Goal: Task Accomplishment & Management: Use online tool/utility

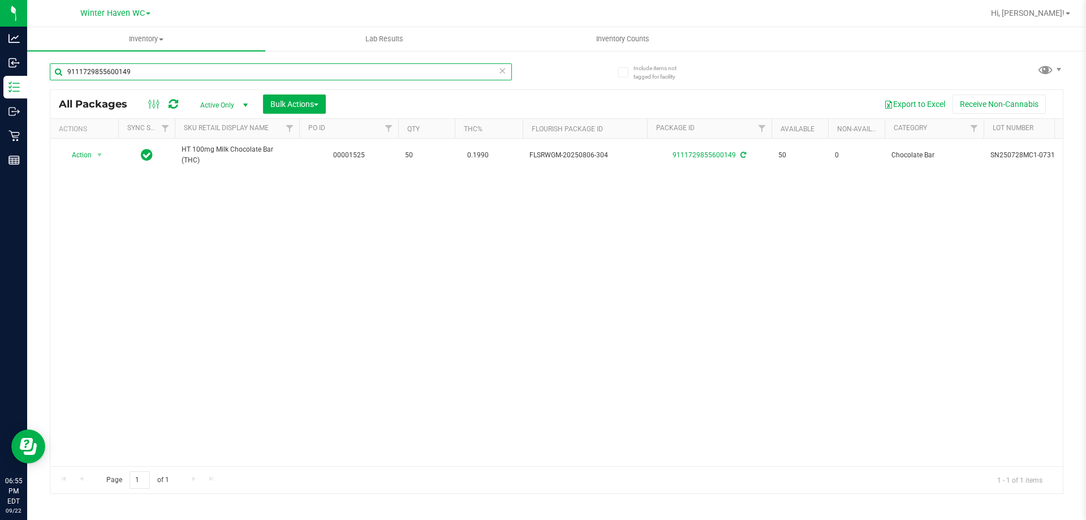
click at [138, 70] on input "9111729855600149" at bounding box center [281, 71] width 462 height 17
type input "mints"
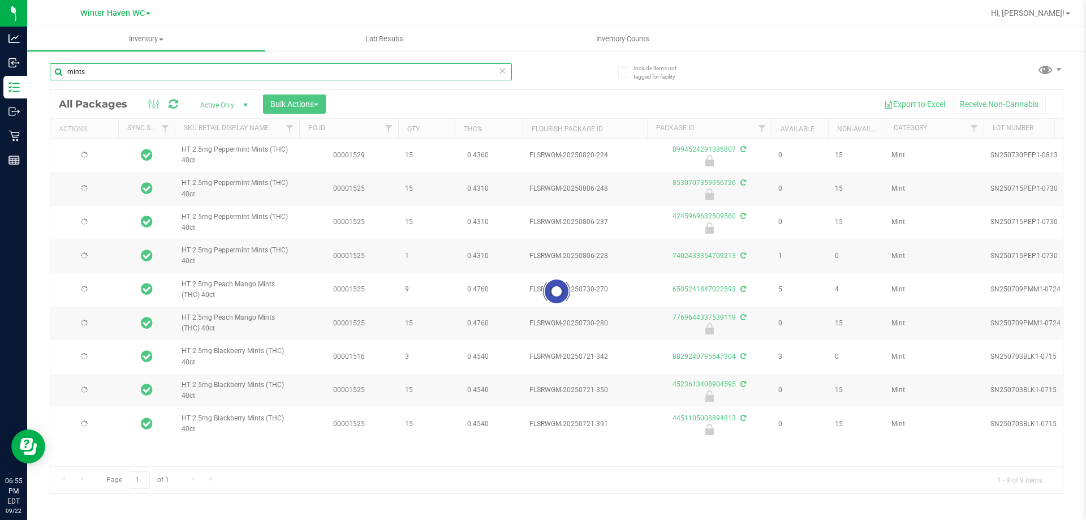
type input "[DATE]"
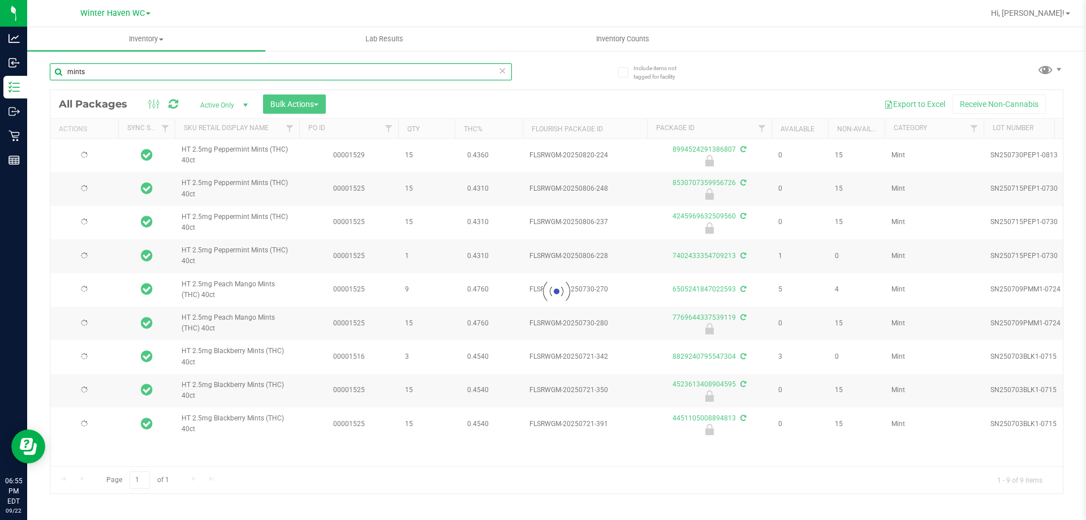
type input "[DATE]"
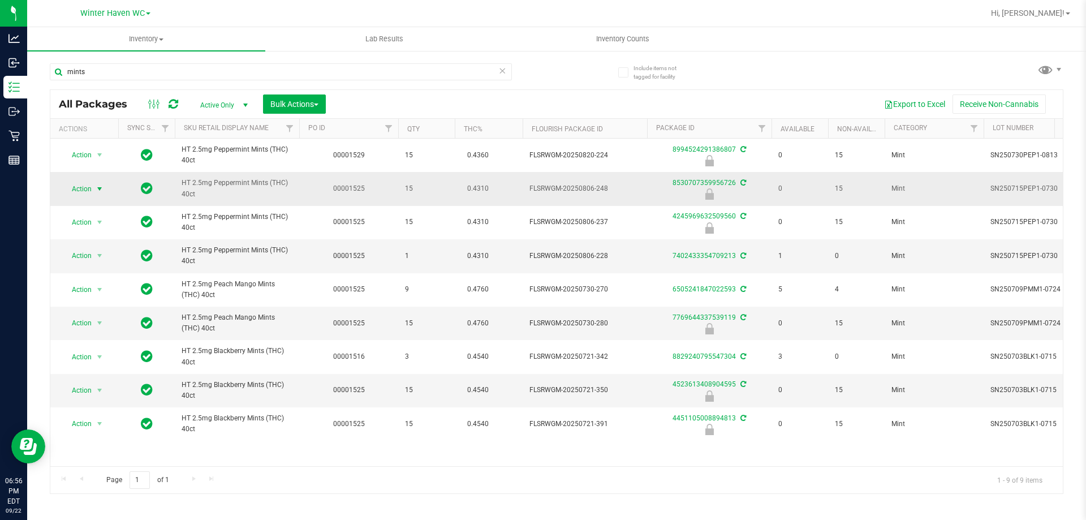
click at [75, 188] on span "Action" at bounding box center [77, 189] width 31 height 16
click at [83, 314] on li "Unlock package" at bounding box center [98, 322] width 72 height 17
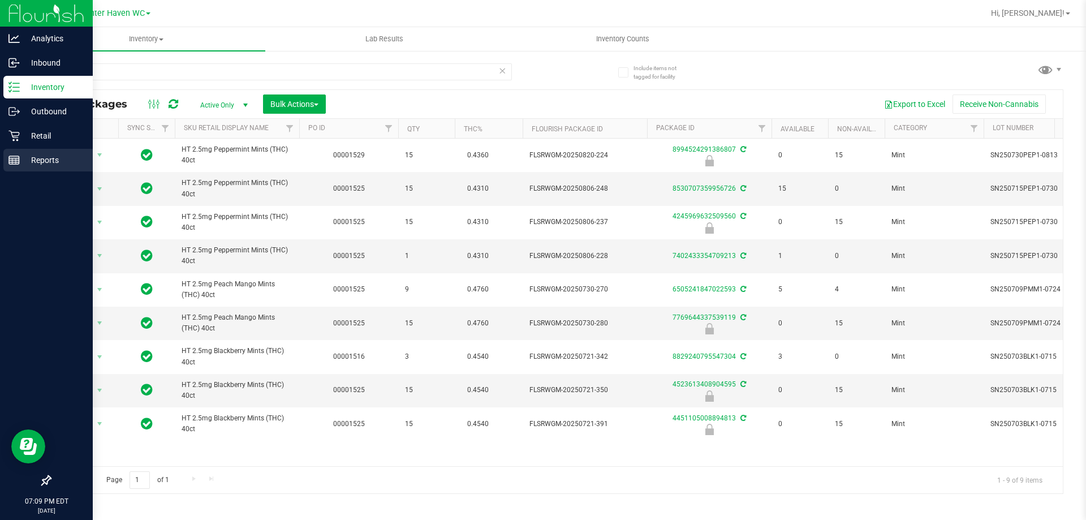
click at [18, 154] on div "Reports" at bounding box center [47, 160] width 89 height 23
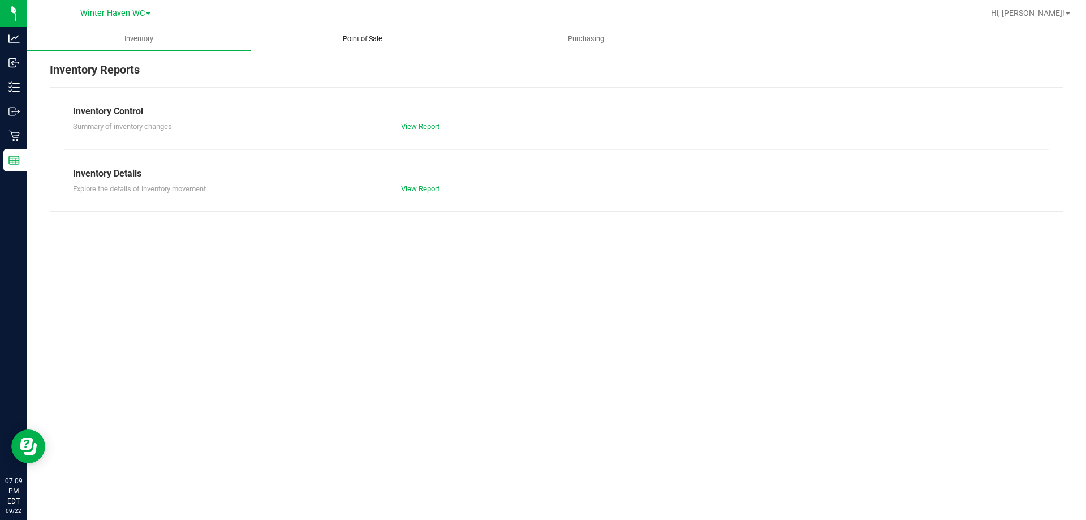
click at [370, 43] on span "Point of Sale" at bounding box center [362, 39] width 70 height 10
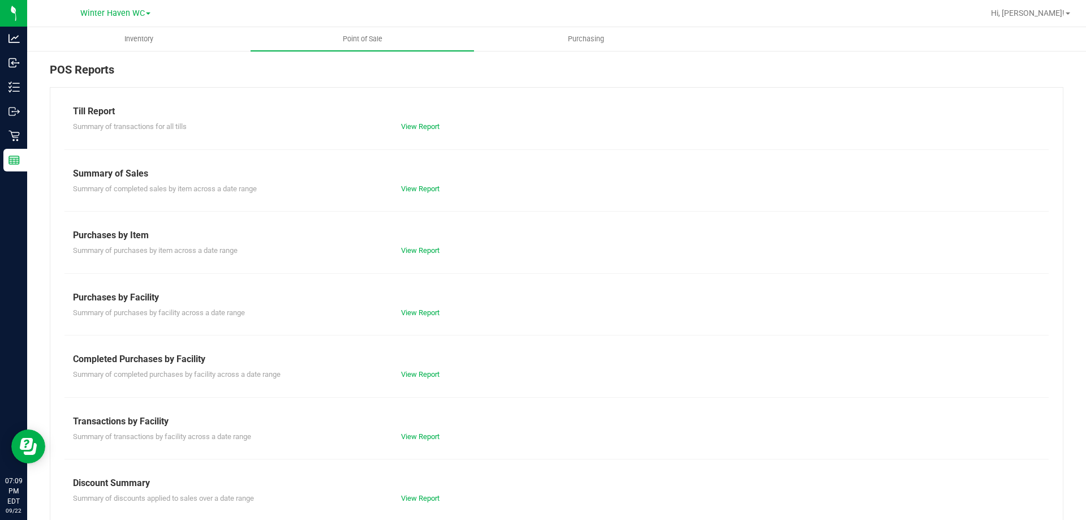
click at [424, 369] on div "View Report" at bounding box center [474, 374] width 164 height 11
click at [420, 374] on link "View Report" at bounding box center [420, 374] width 38 height 8
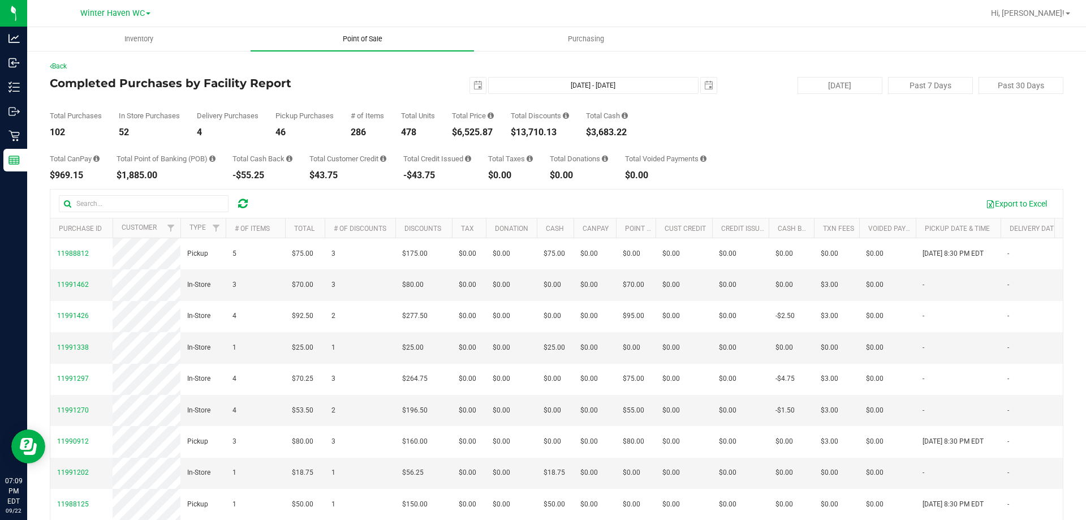
click at [365, 40] on span "Point of Sale" at bounding box center [362, 39] width 70 height 10
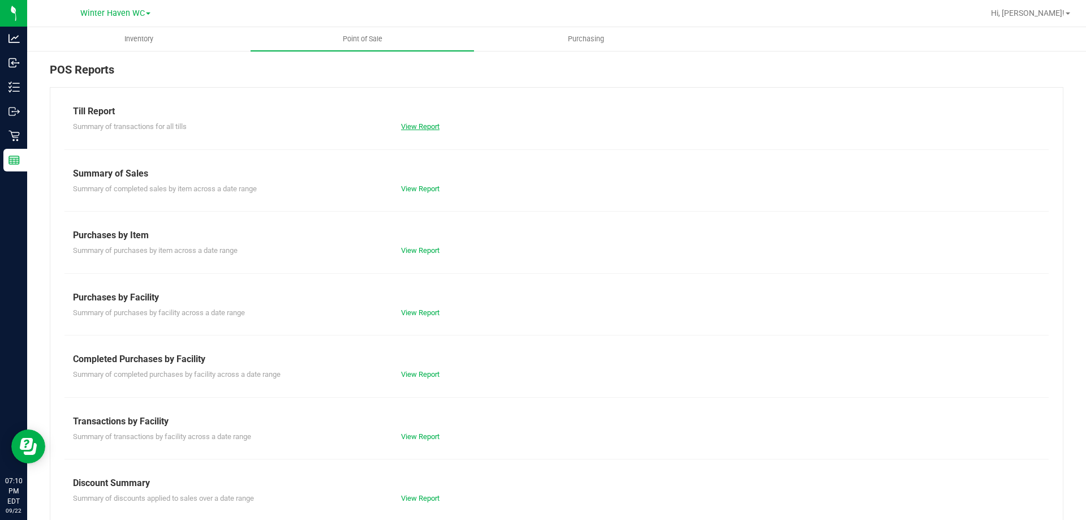
click at [416, 127] on link "View Report" at bounding box center [420, 126] width 38 height 8
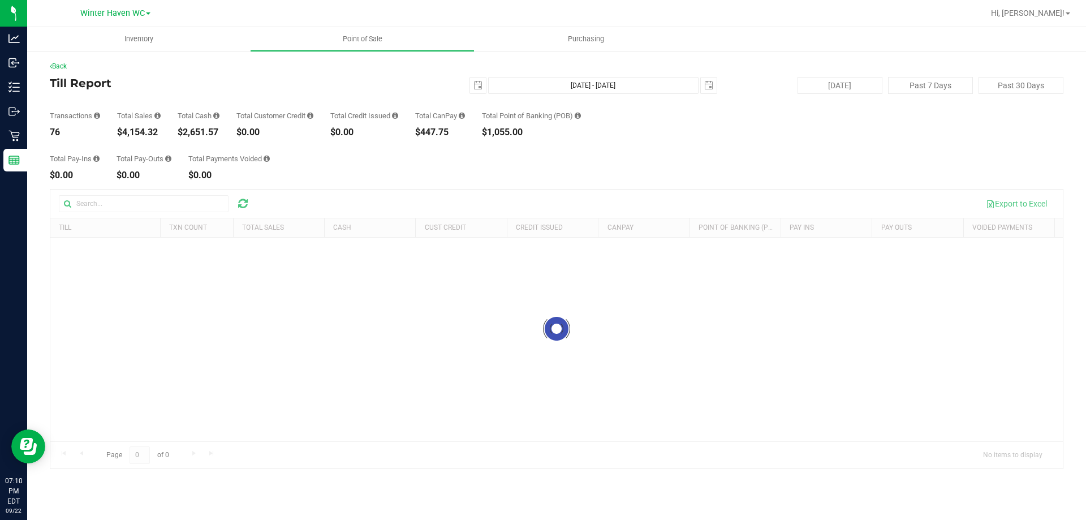
click at [566, 145] on div "Total Pay-Ins $0.00 Total Pay-Outs $0.00 Total Payments Voided $0.00" at bounding box center [556, 158] width 1013 height 43
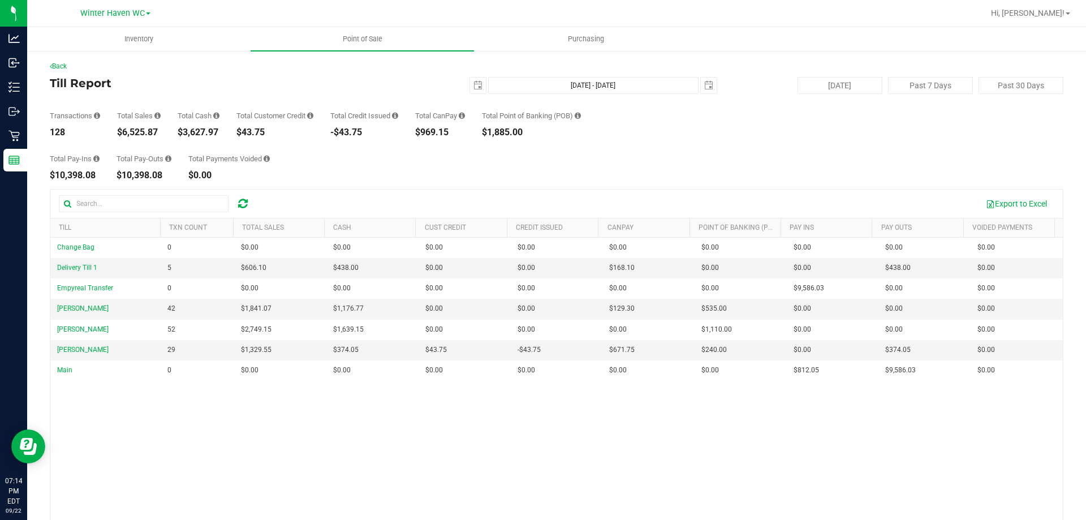
drag, startPoint x: 661, startPoint y: 170, endPoint x: 688, endPoint y: 51, distance: 121.9
click at [662, 170] on div "Total Pay-Ins $10,398.08 Total Pay-Outs $10,398.08 Total Payments Voided $0.00" at bounding box center [556, 158] width 1013 height 43
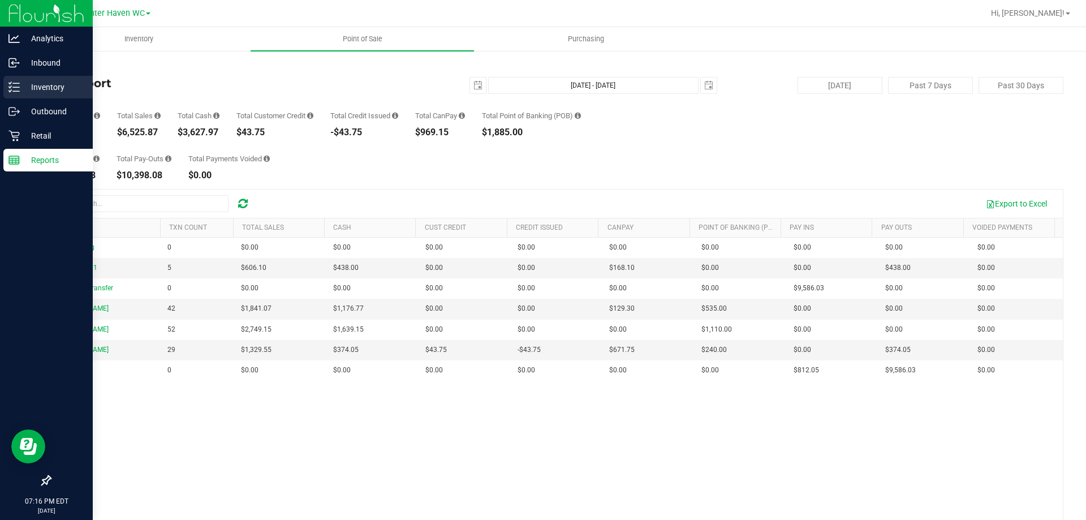
click at [18, 84] on icon at bounding box center [13, 86] width 11 height 11
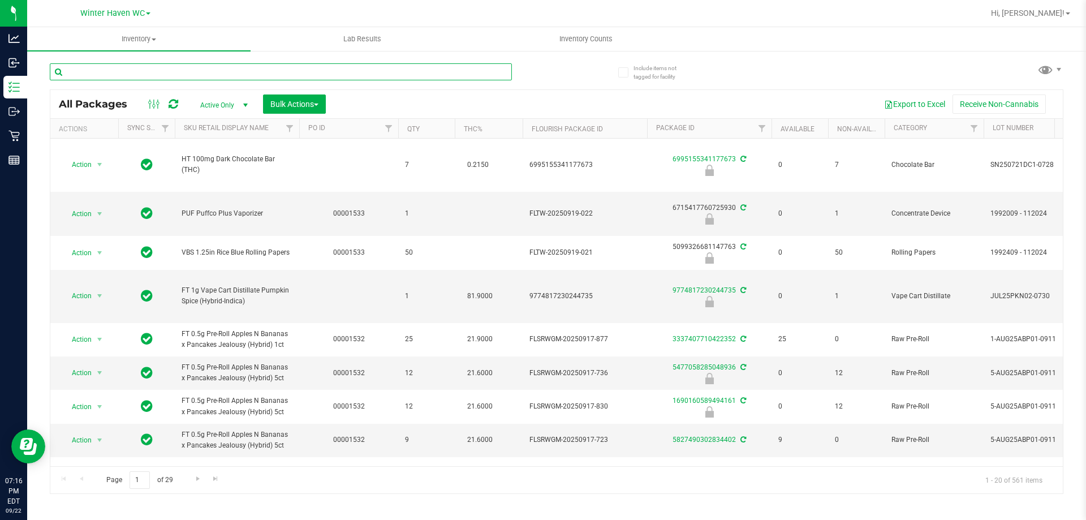
click at [163, 68] on input "text" at bounding box center [281, 71] width 462 height 17
type input "mkh"
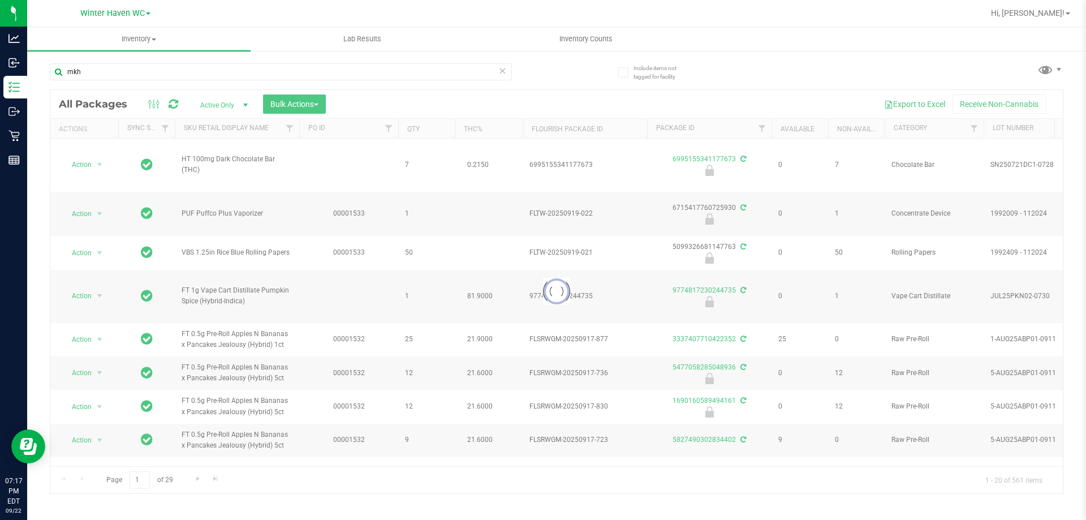
click at [534, 83] on div "mkh" at bounding box center [303, 71] width 507 height 36
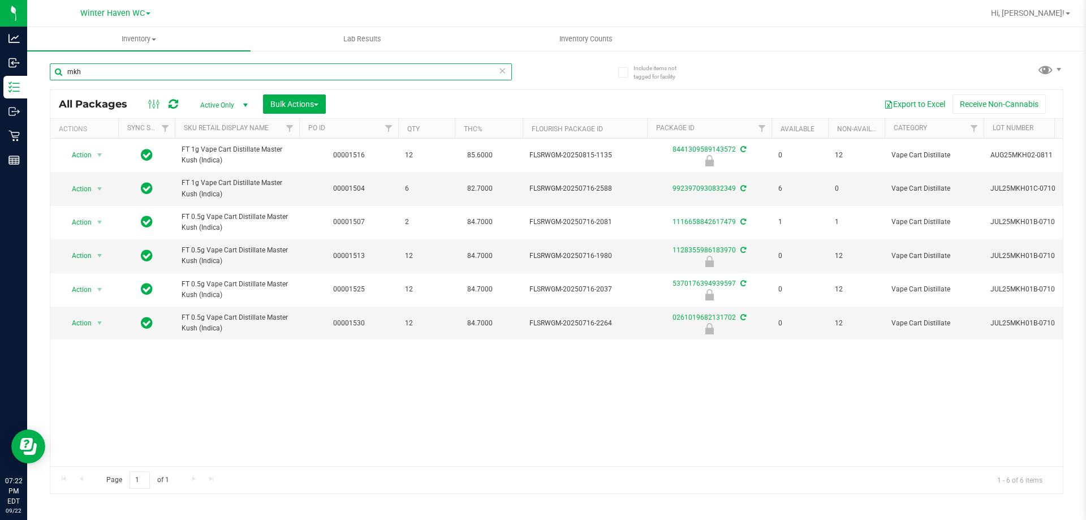
click at [153, 77] on input "mkh" at bounding box center [281, 71] width 462 height 17
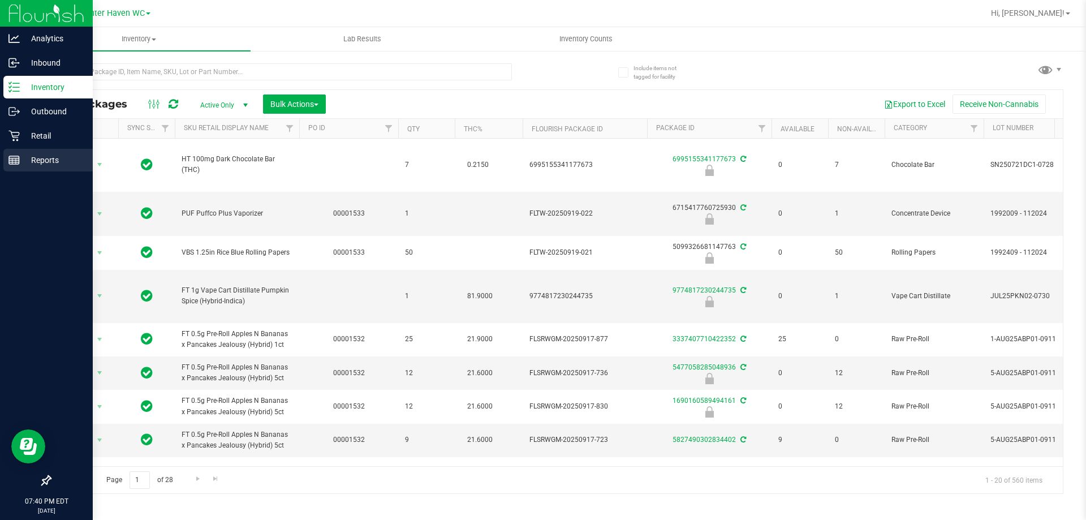
click at [7, 154] on div "Reports" at bounding box center [47, 160] width 89 height 23
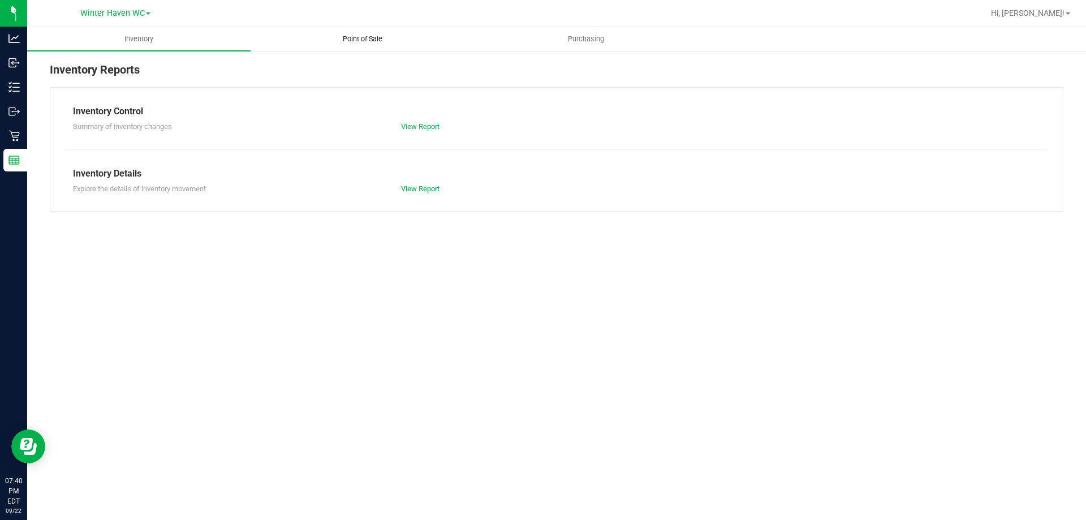
click at [368, 38] on span "Point of Sale" at bounding box center [362, 39] width 70 height 10
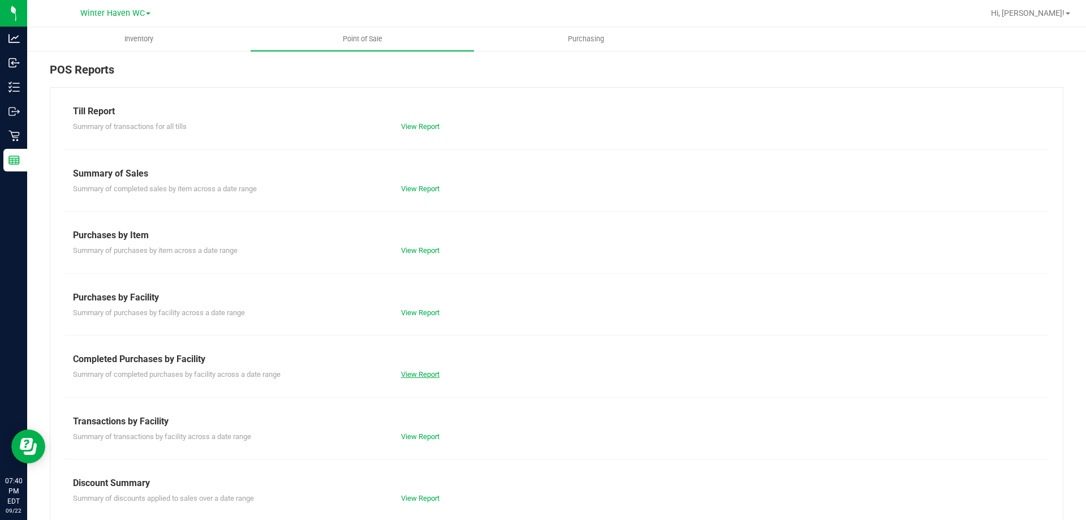
click at [409, 370] on link "View Report" at bounding box center [420, 374] width 38 height 8
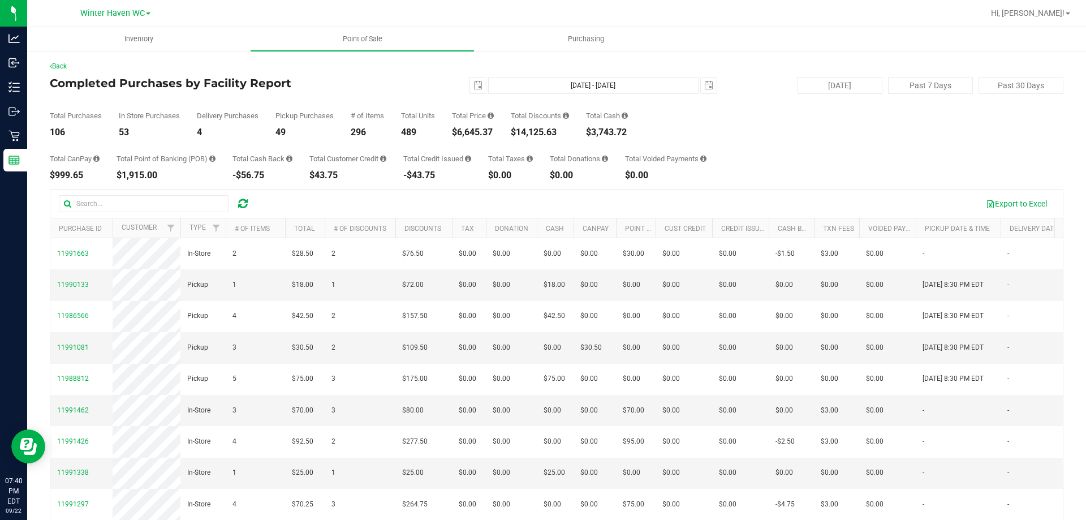
click at [740, 133] on div "Total Purchases 106 In Store Purchases 53 Delivery Purchases 4 Pickup Purchases…" at bounding box center [556, 115] width 1013 height 43
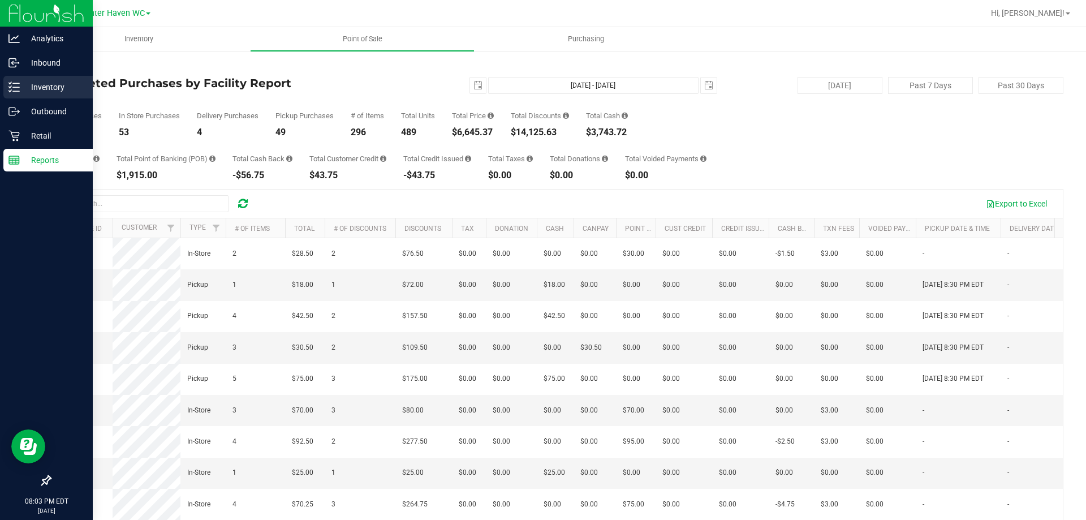
click at [5, 84] on div "Inventory" at bounding box center [47, 87] width 89 height 23
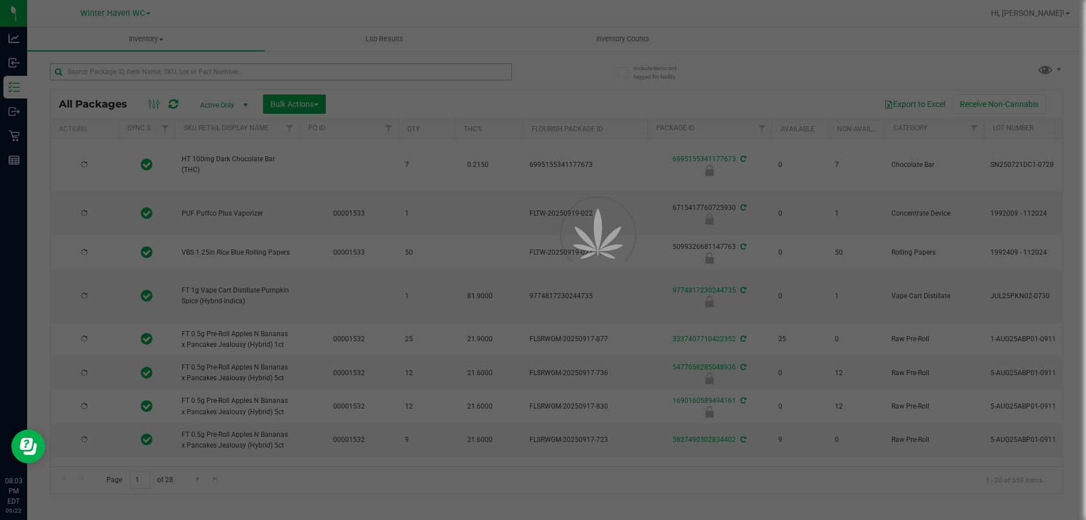
type input "[DATE]"
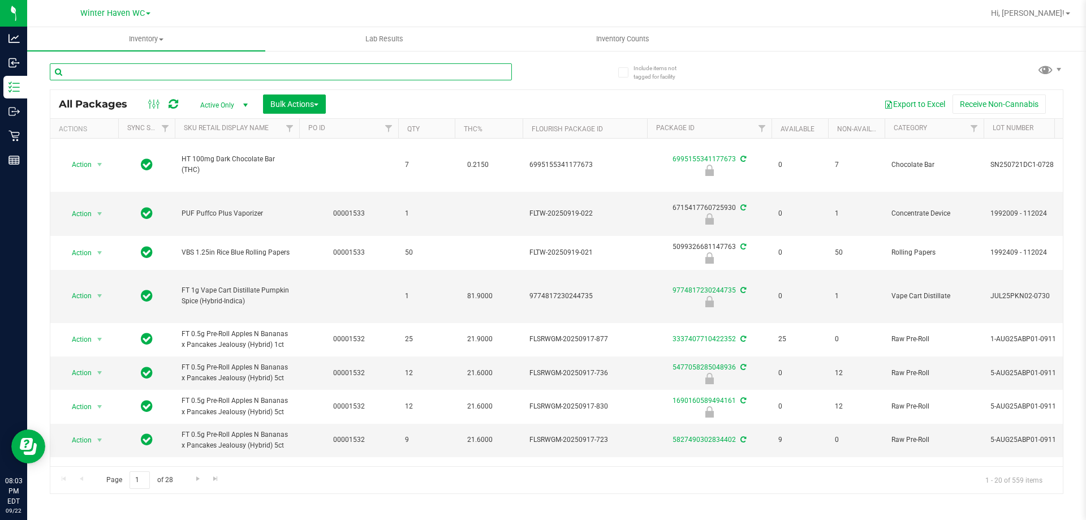
click at [115, 73] on input "text" at bounding box center [281, 71] width 462 height 17
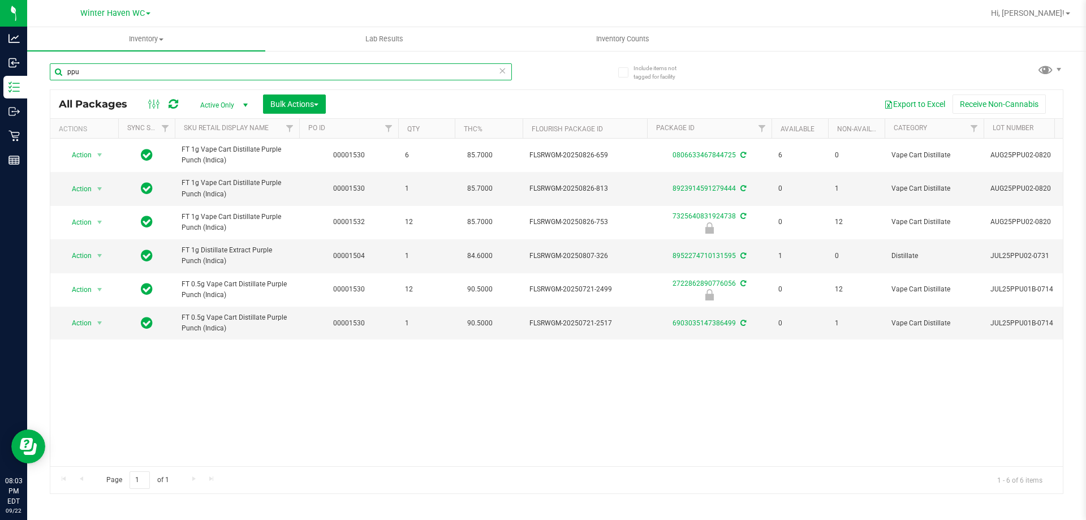
click at [106, 68] on input "ppu" at bounding box center [281, 71] width 462 height 17
type input "jel"
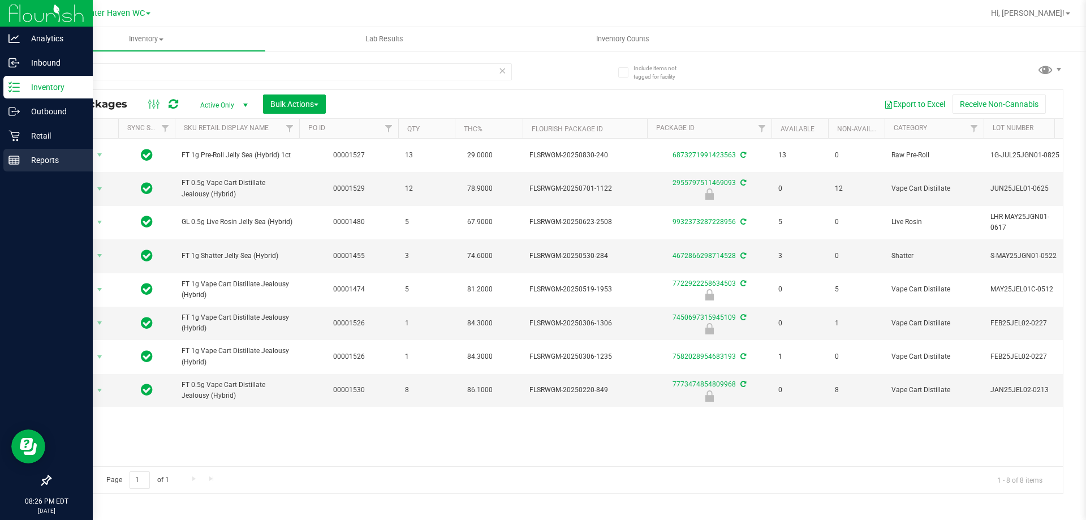
click at [8, 161] on icon at bounding box center [13, 159] width 11 height 11
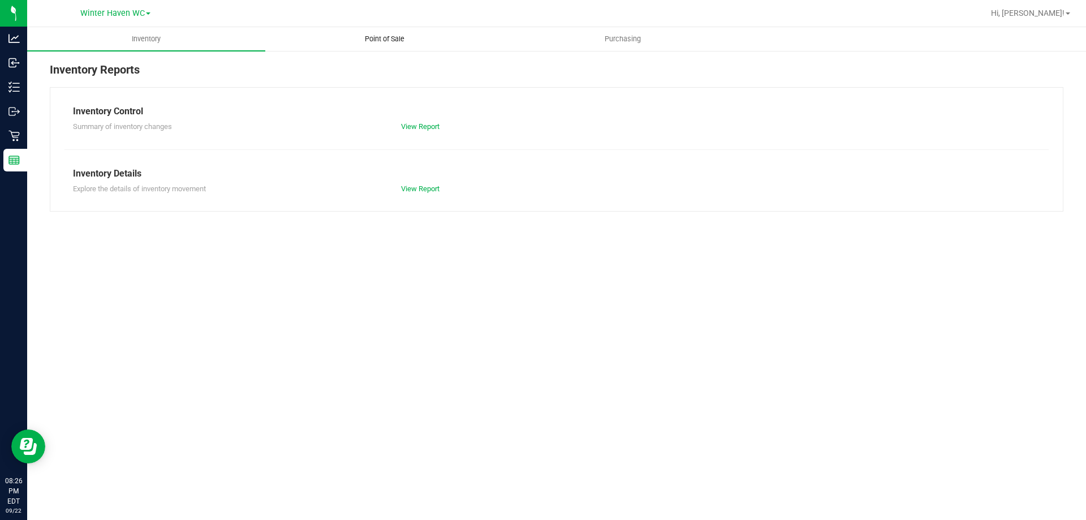
click at [392, 48] on uib-tab-heading "Point of Sale" at bounding box center [384, 39] width 237 height 23
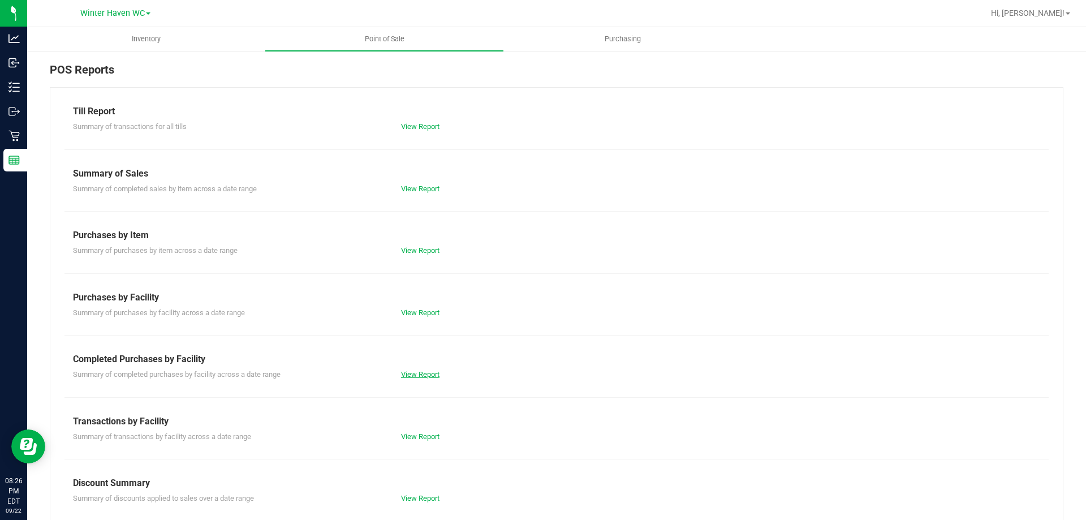
click at [431, 373] on link "View Report" at bounding box center [420, 374] width 38 height 8
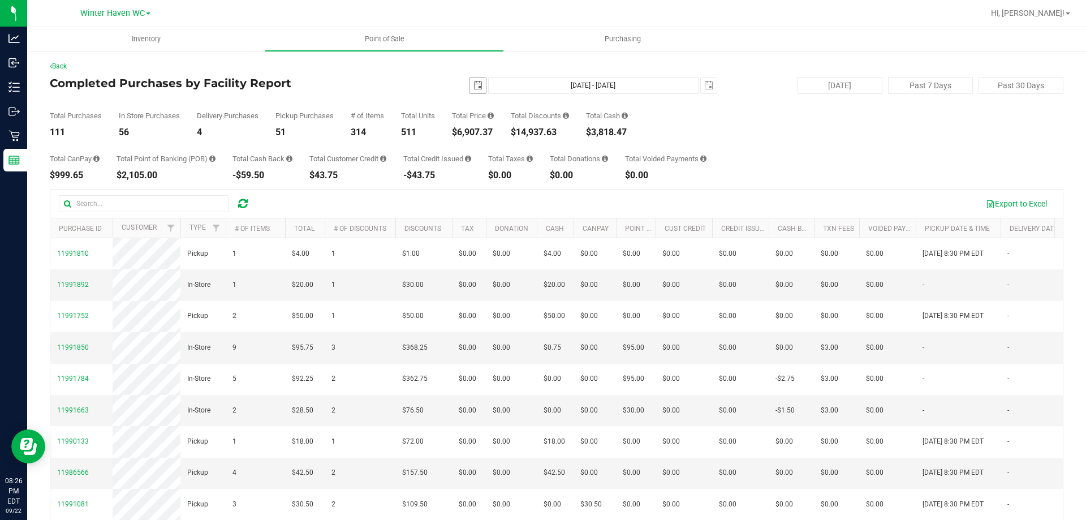
click at [475, 93] on span "select" at bounding box center [478, 85] width 16 height 16
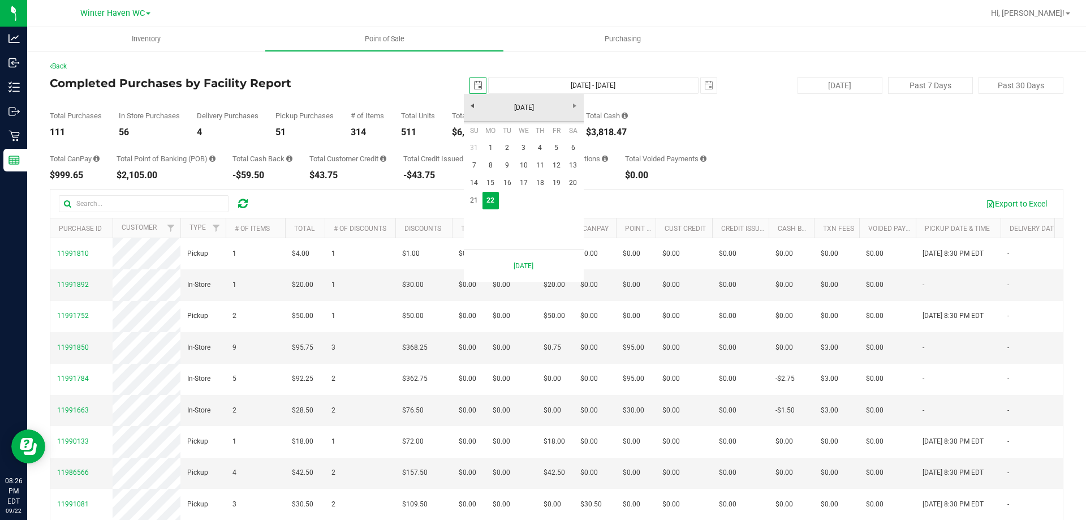
scroll to position [0, 28]
click at [476, 204] on link "21" at bounding box center [474, 201] width 16 height 18
type input "[DATE]"
type input "[DATE] - [DATE]"
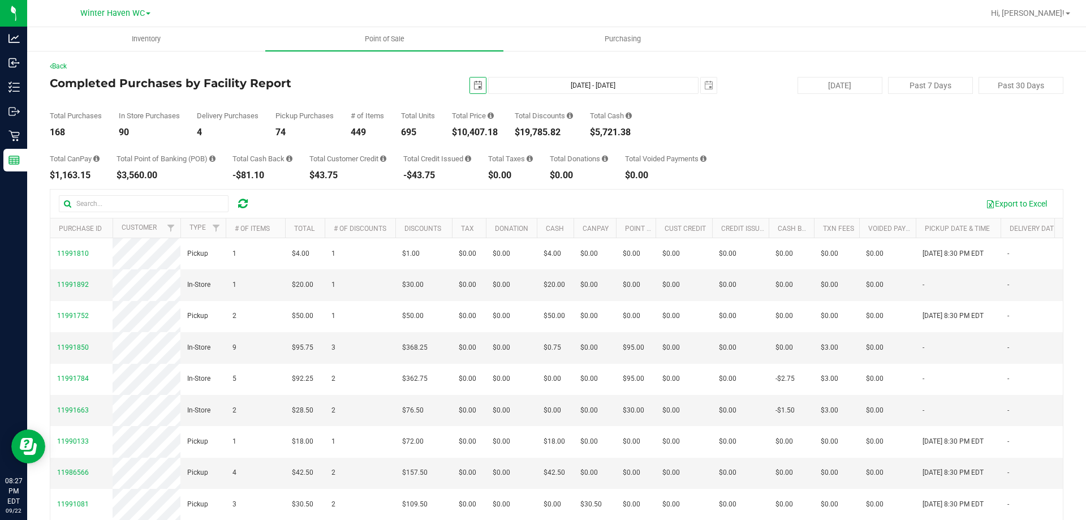
click at [479, 83] on span "[DATE]" at bounding box center [477, 85] width 17 height 17
click at [476, 84] on span "select" at bounding box center [477, 85] width 9 height 9
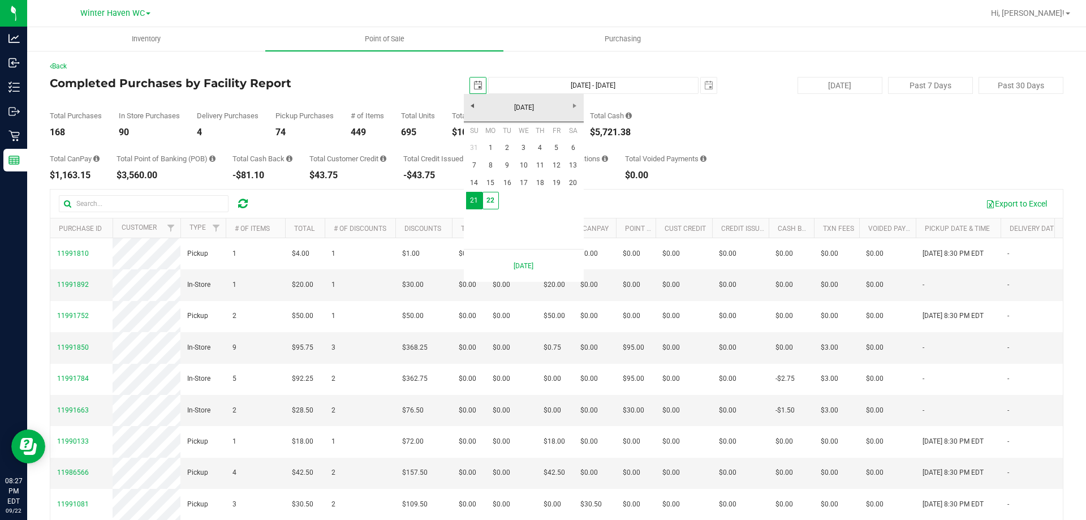
scroll to position [0, 28]
click at [490, 148] on link "1" at bounding box center [490, 148] width 16 height 18
type input "[DATE]"
type input "[DATE] - [DATE]"
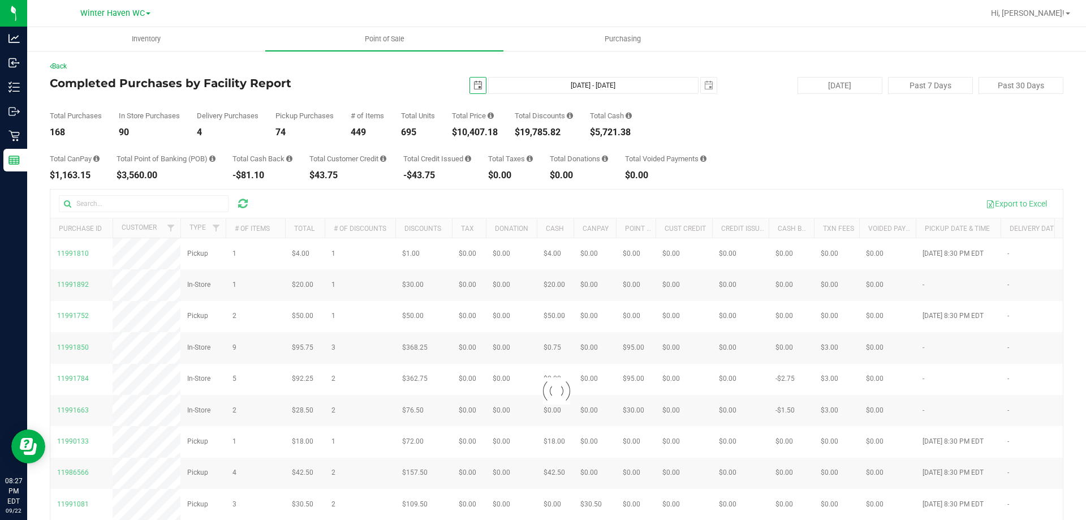
click at [677, 115] on div "Total Purchases 168 In Store Purchases 90 Delivery Purchases 4 Pickup Purchases…" at bounding box center [556, 115] width 1013 height 43
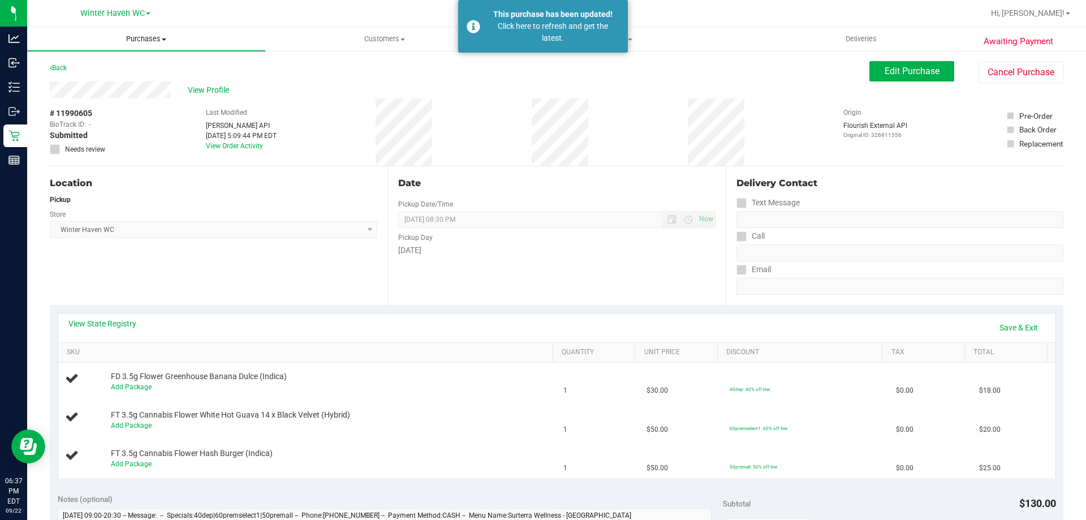
click at [152, 40] on span "Purchases" at bounding box center [146, 39] width 238 height 10
click at [108, 83] on li "Fulfillment" at bounding box center [146, 82] width 238 height 14
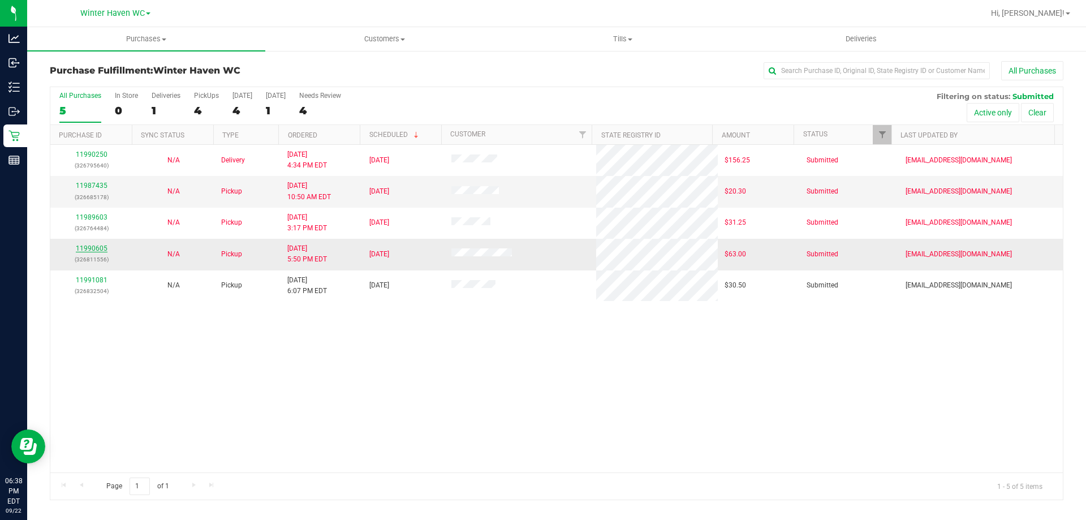
click at [97, 251] on link "11990605" at bounding box center [92, 248] width 32 height 8
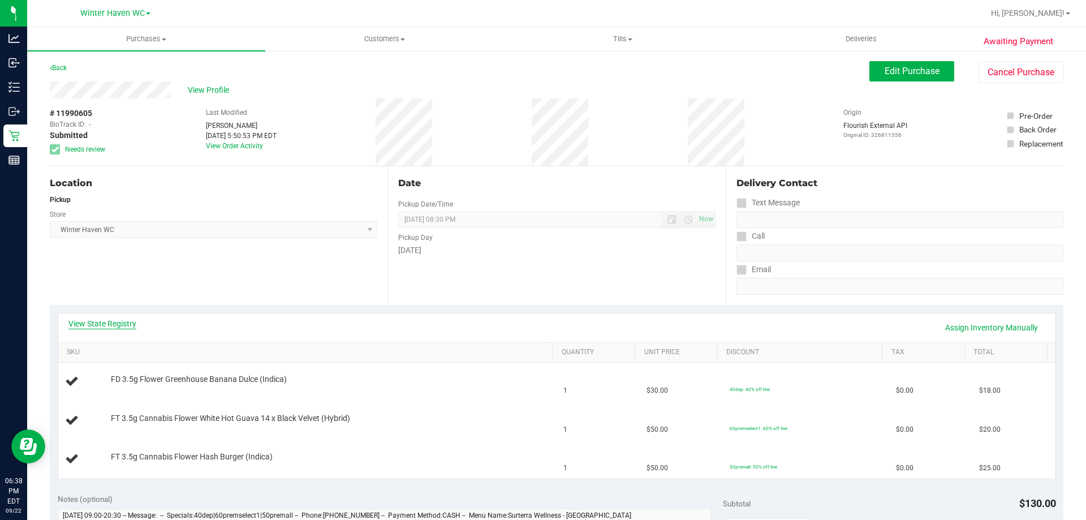
click at [128, 320] on link "View State Registry" at bounding box center [102, 323] width 68 height 11
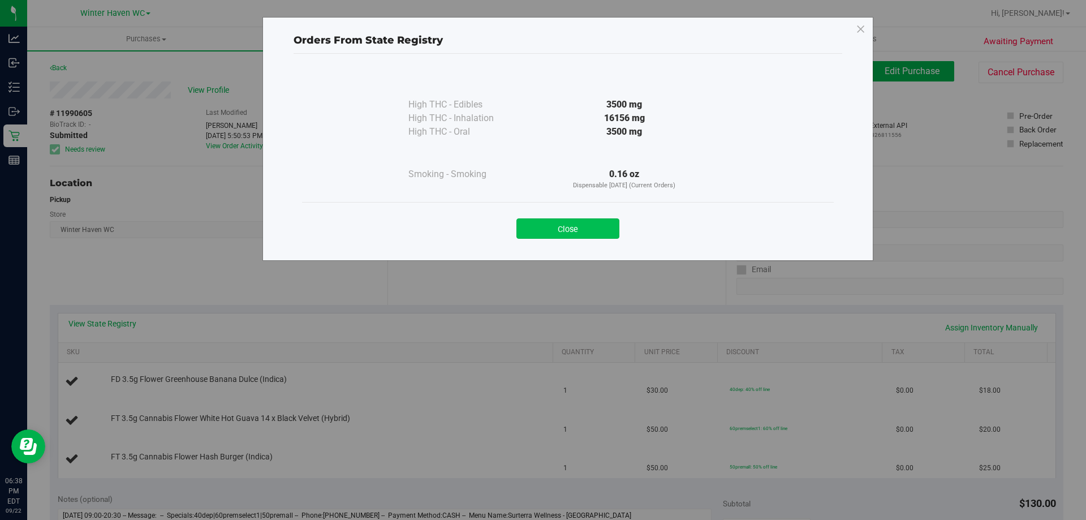
click at [554, 227] on button "Close" at bounding box center [567, 228] width 103 height 20
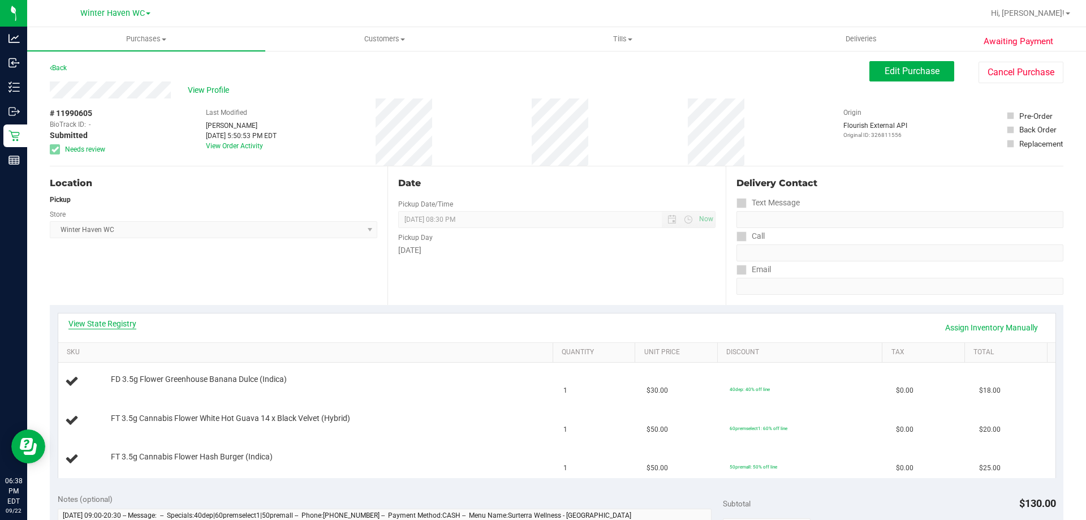
click at [119, 320] on link "View State Registry" at bounding box center [102, 323] width 68 height 11
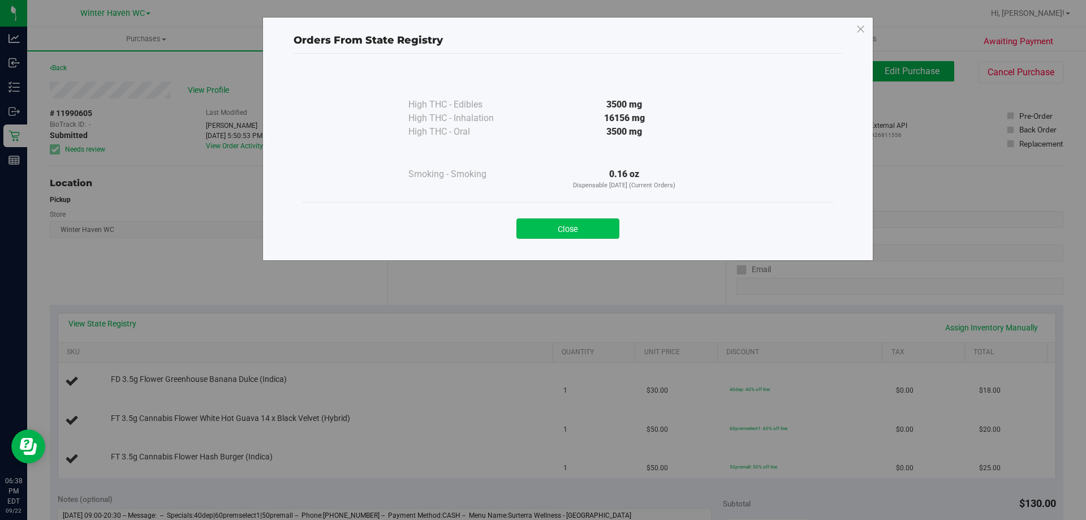
click at [533, 235] on button "Close" at bounding box center [567, 228] width 103 height 20
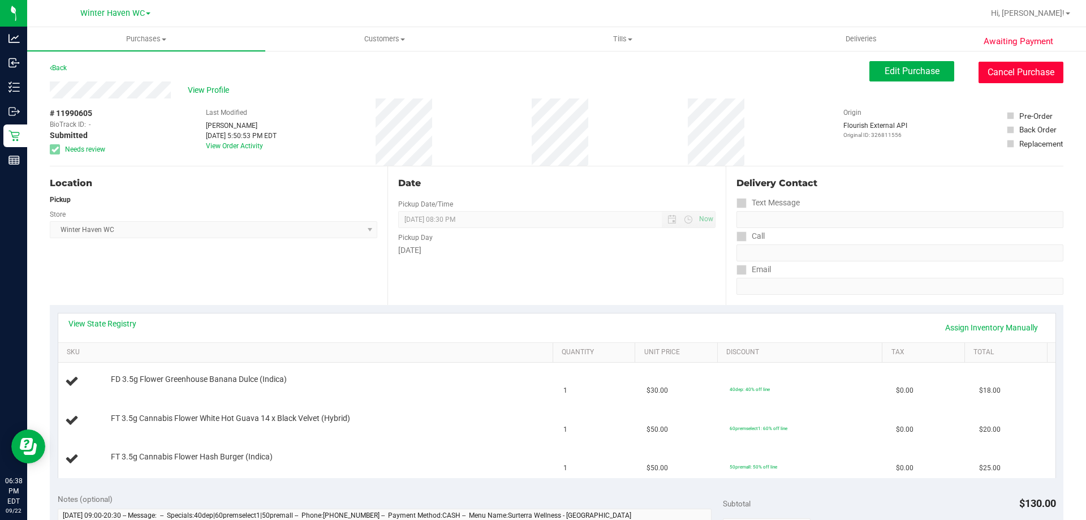
click at [1015, 79] on button "Cancel Purchase" at bounding box center [1020, 72] width 85 height 21
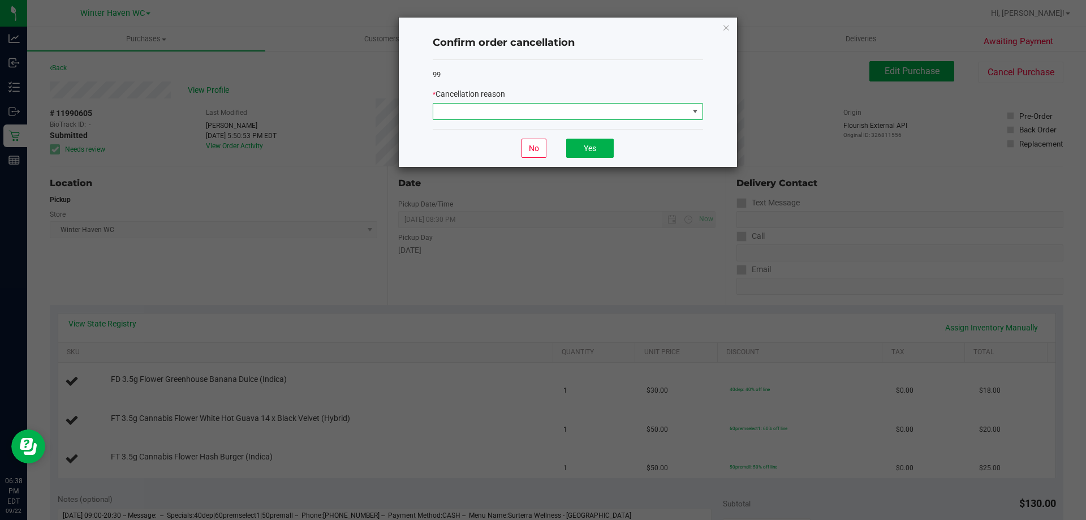
click at [671, 119] on span at bounding box center [560, 111] width 255 height 16
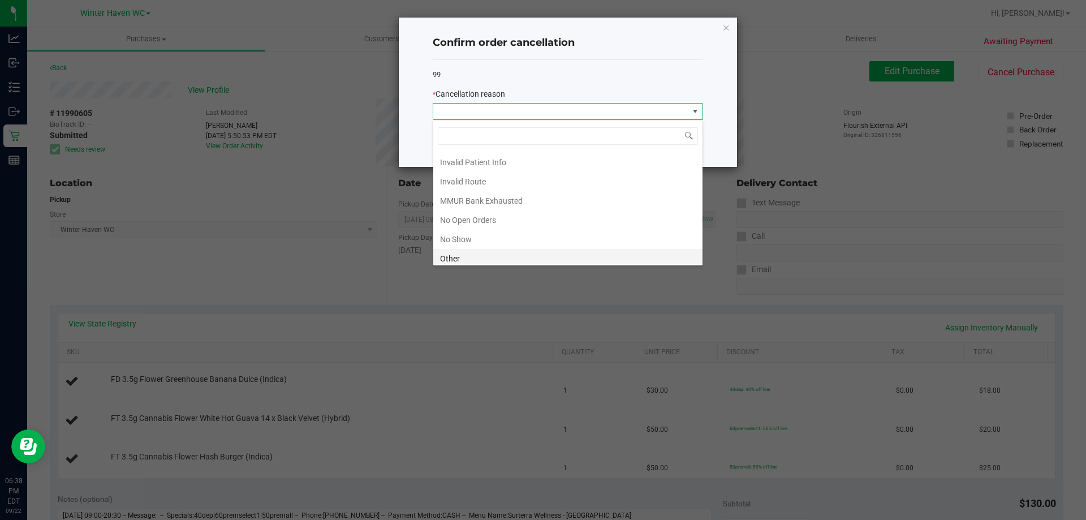
scroll to position [57, 0]
click at [485, 238] on li "Other" at bounding box center [567, 237] width 269 height 19
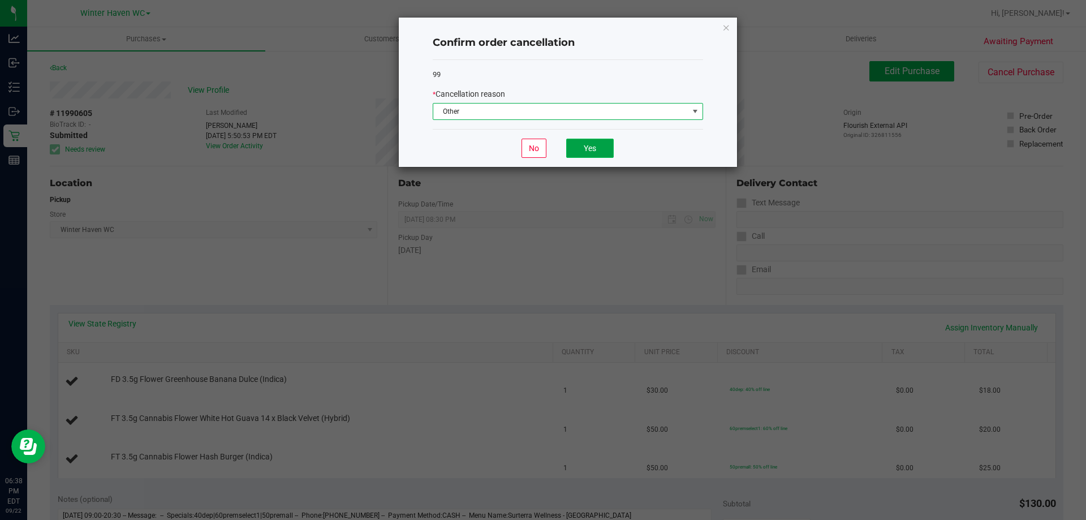
click at [584, 145] on button "Yes" at bounding box center [590, 148] width 48 height 19
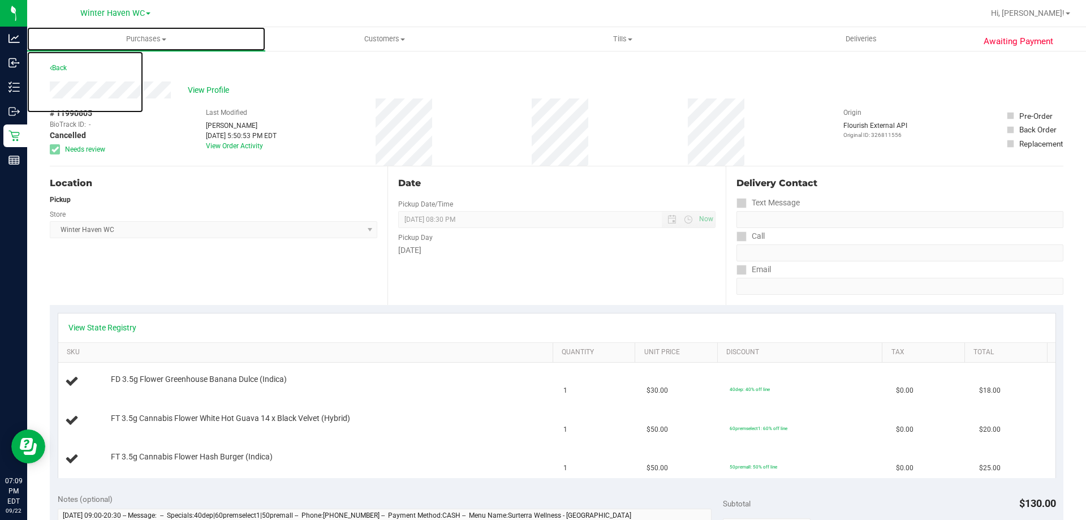
click at [148, 41] on span "Purchases" at bounding box center [146, 39] width 238 height 10
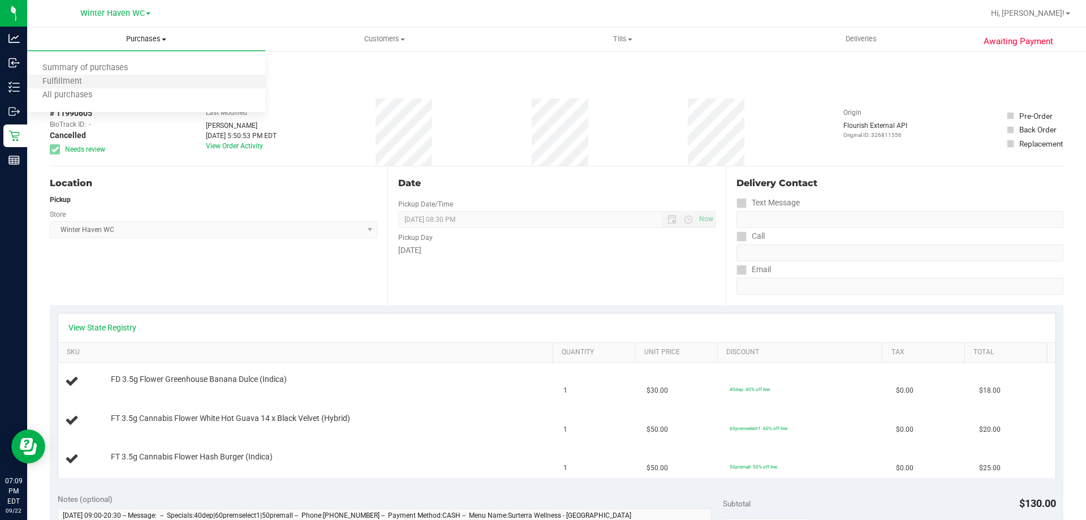
click at [101, 85] on li "Fulfillment" at bounding box center [146, 82] width 238 height 14
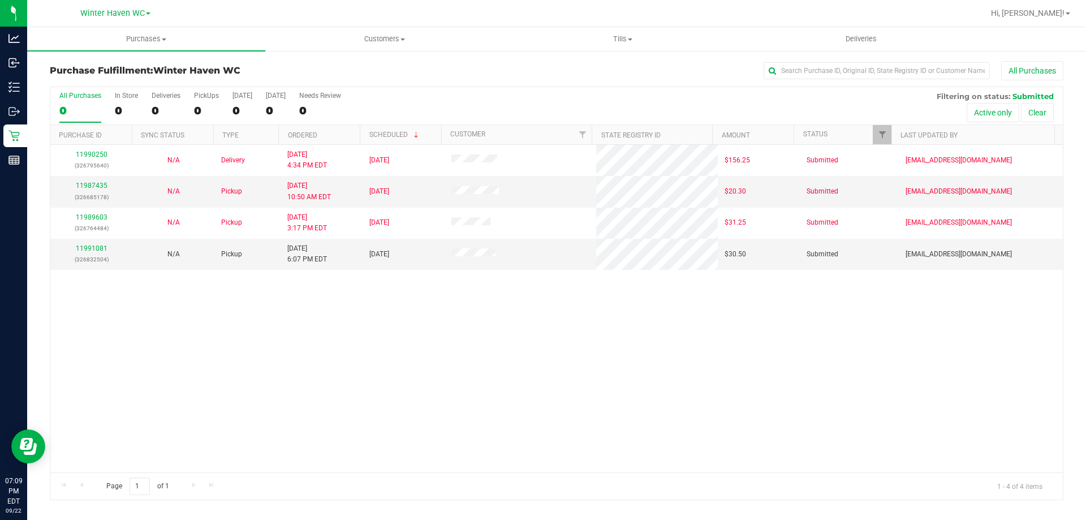
click at [132, 286] on div "11990250 (326795640) N/A Delivery 9/22/2025 4:34 PM EDT 9/23/2025 $156.25 Submi…" at bounding box center [556, 308] width 1012 height 327
click at [80, 254] on p "(326832504)" at bounding box center [91, 259] width 68 height 11
click at [82, 253] on div "11991081 (326832504)" at bounding box center [91, 253] width 68 height 21
click at [87, 248] on link "11991081" at bounding box center [92, 248] width 32 height 8
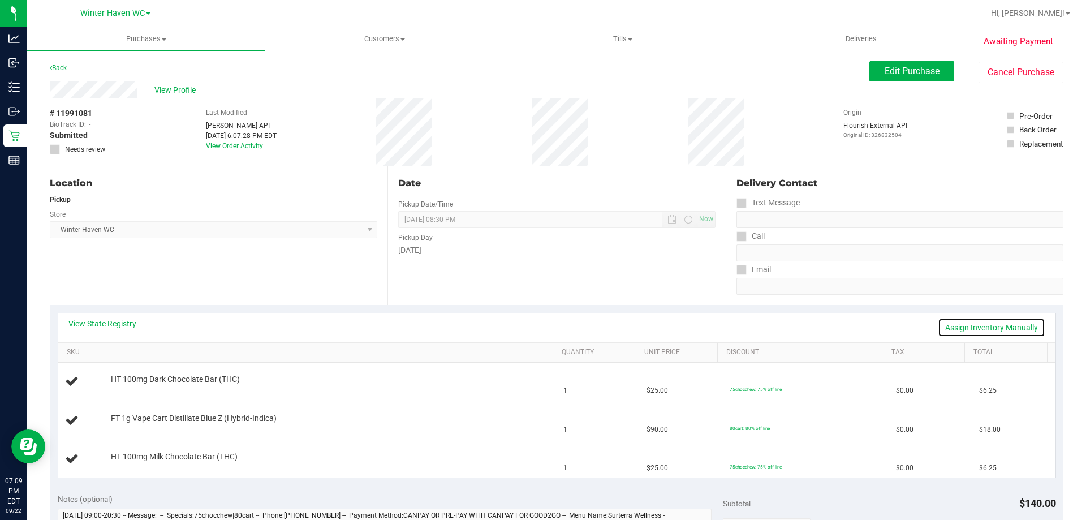
click at [972, 324] on link "Assign Inventory Manually" at bounding box center [991, 327] width 107 height 19
click at [136, 383] on link "Add Package" at bounding box center [131, 387] width 41 height 8
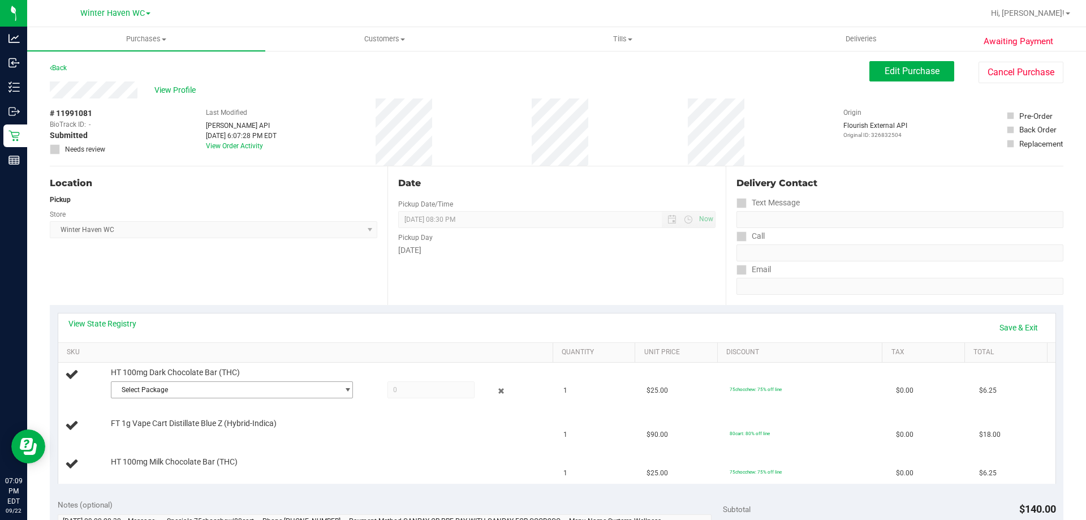
click at [138, 386] on span "Select Package" at bounding box center [224, 390] width 227 height 16
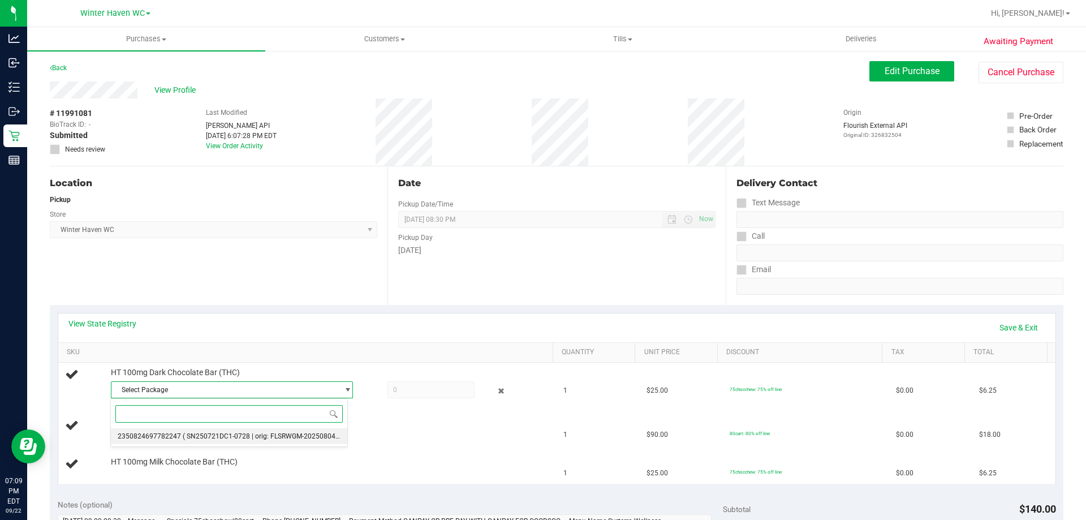
click at [165, 441] on li "2350824697782247 ( SN250721DC1-0728 | orig: FLSRWGM-20250804-1545 )" at bounding box center [229, 436] width 236 height 16
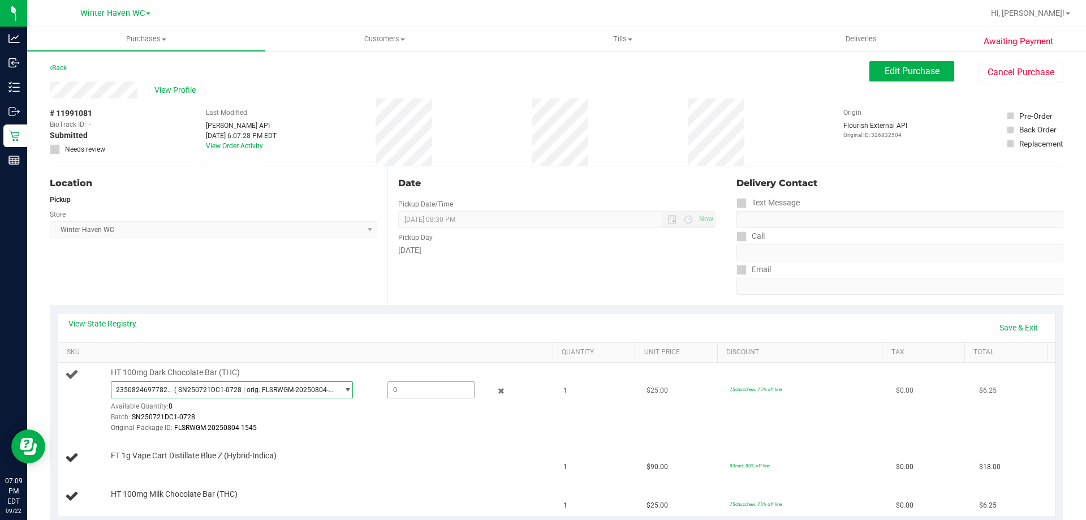
click at [402, 396] on span at bounding box center [430, 389] width 87 height 17
type input "1"
type input "1.0000"
click at [402, 416] on div "Batch: SN250721DC1-0728" at bounding box center [329, 417] width 437 height 11
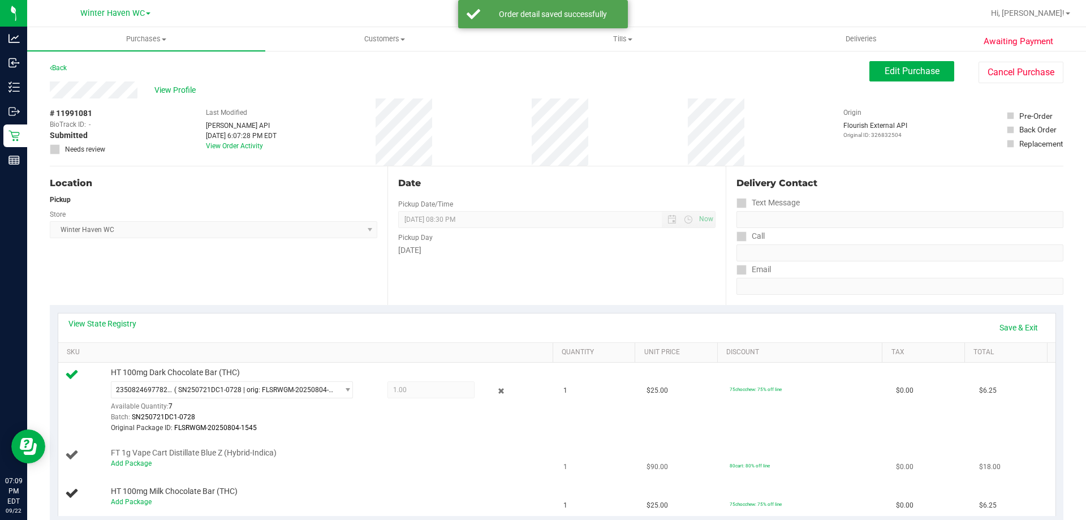
click at [136, 456] on span "FT 1g Vape Cart Distillate Blue Z (Hybrid-Indica)" at bounding box center [194, 452] width 166 height 11
click at [143, 463] on link "Add Package" at bounding box center [131, 463] width 41 height 8
click at [174, 468] on span "Select Package" at bounding box center [224, 466] width 227 height 16
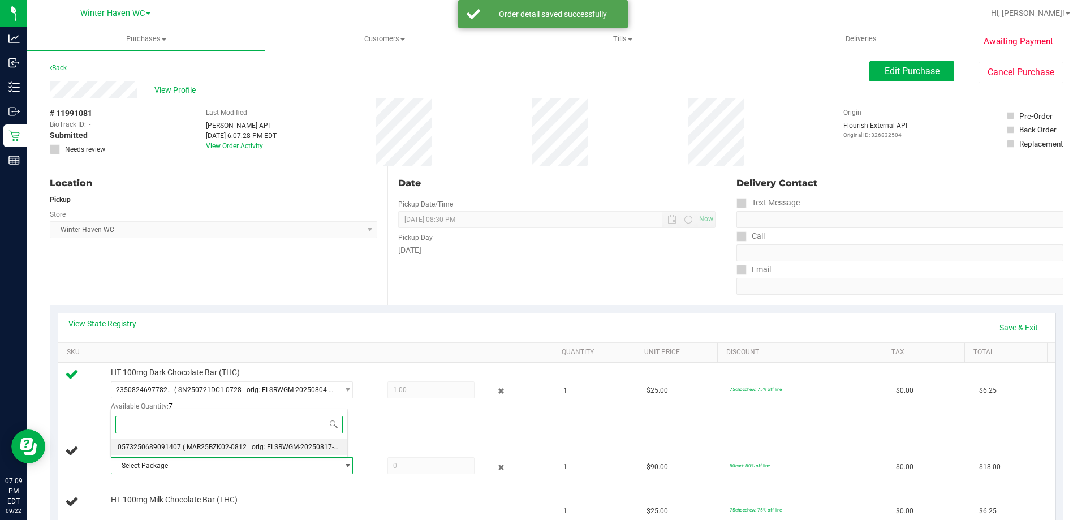
click at [189, 450] on span "( MAR25BZK02-0812 | orig: FLSRWGM-20250817-853 )" at bounding box center [266, 447] width 167 height 8
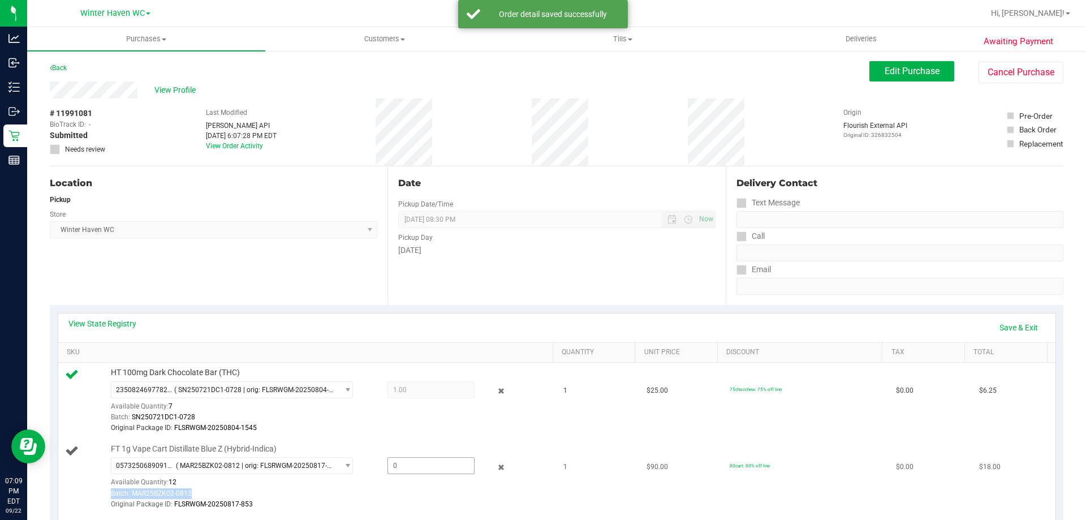
click at [405, 473] on div "0573250689091407 ( MAR25BZK02-0812 | orig: FLSRWGM-20250817-853 ) 0573250689091…" at bounding box center [329, 483] width 437 height 53
click at [402, 467] on span at bounding box center [430, 465] width 87 height 17
type input "1"
type input "1.0000"
click at [398, 442] on td "FT 1g Vape Cart Distillate Blue Z (Hybrid-Indica) 0573250689091407 ( MAR25BZK02…" at bounding box center [307, 477] width 499 height 76
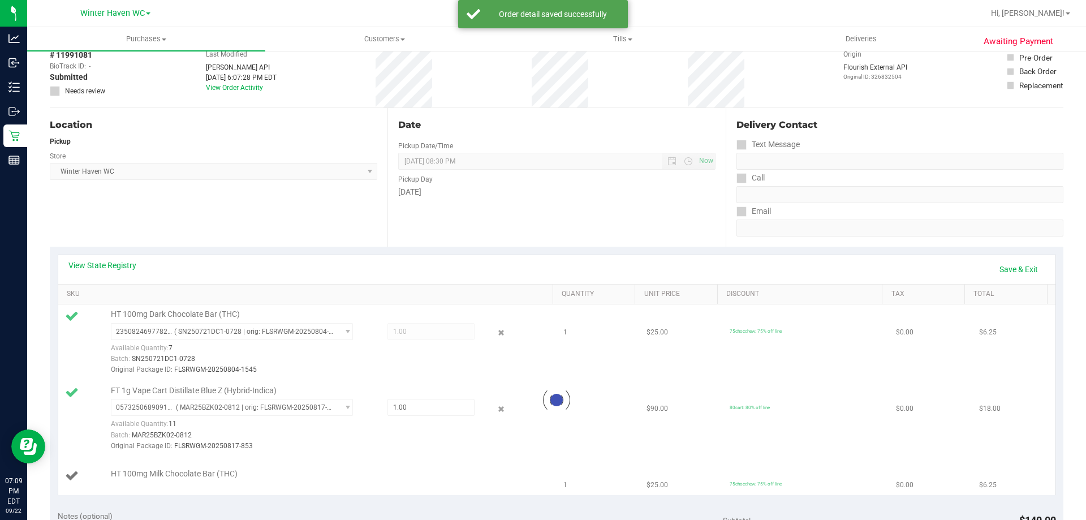
scroll to position [113, 0]
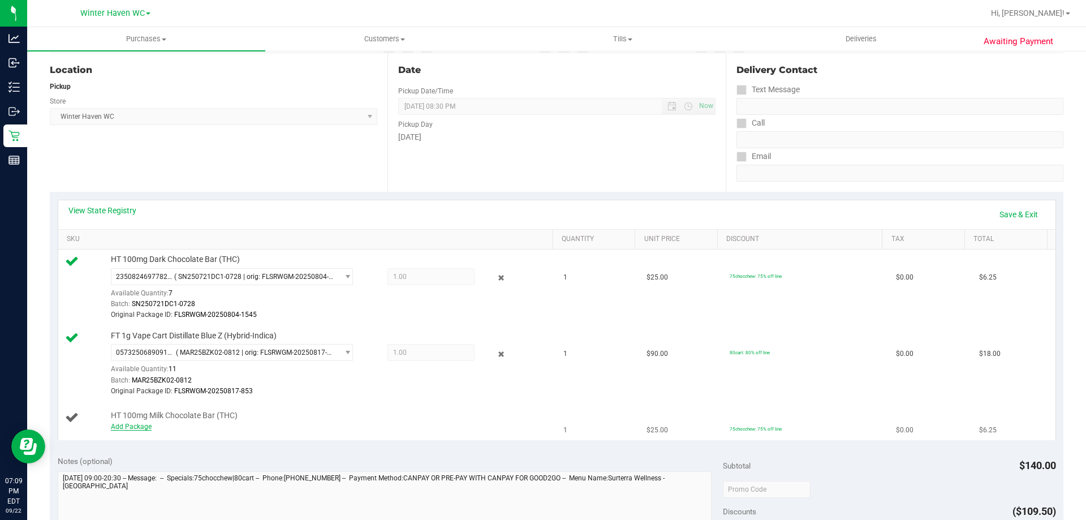
click at [141, 425] on link "Add Package" at bounding box center [131, 426] width 41 height 8
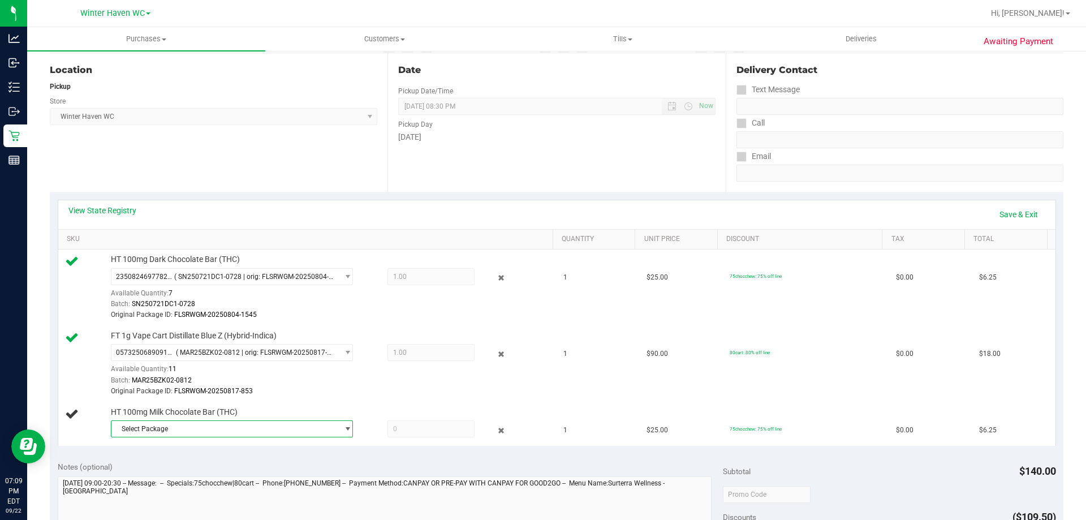
click at [140, 428] on span "Select Package" at bounding box center [224, 429] width 227 height 16
drag, startPoint x: 171, startPoint y: 472, endPoint x: 200, endPoint y: 466, distance: 29.4
click at [171, 472] on span "9111729855600149" at bounding box center [149, 476] width 63 height 8
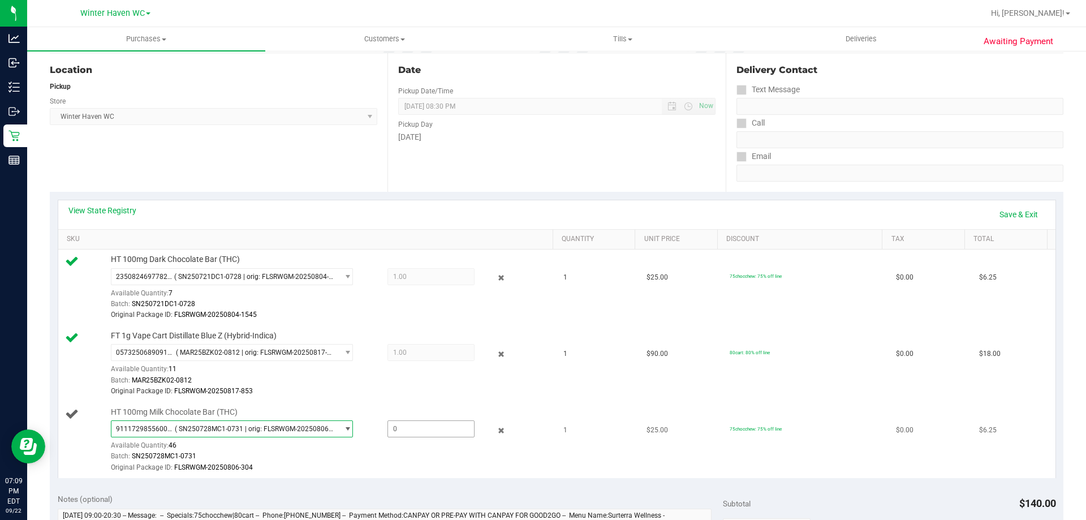
click at [400, 431] on span at bounding box center [430, 428] width 87 height 17
type input "1"
type input "1.0000"
click at [402, 454] on div "Batch: SN250728MC1-0731" at bounding box center [329, 456] width 437 height 11
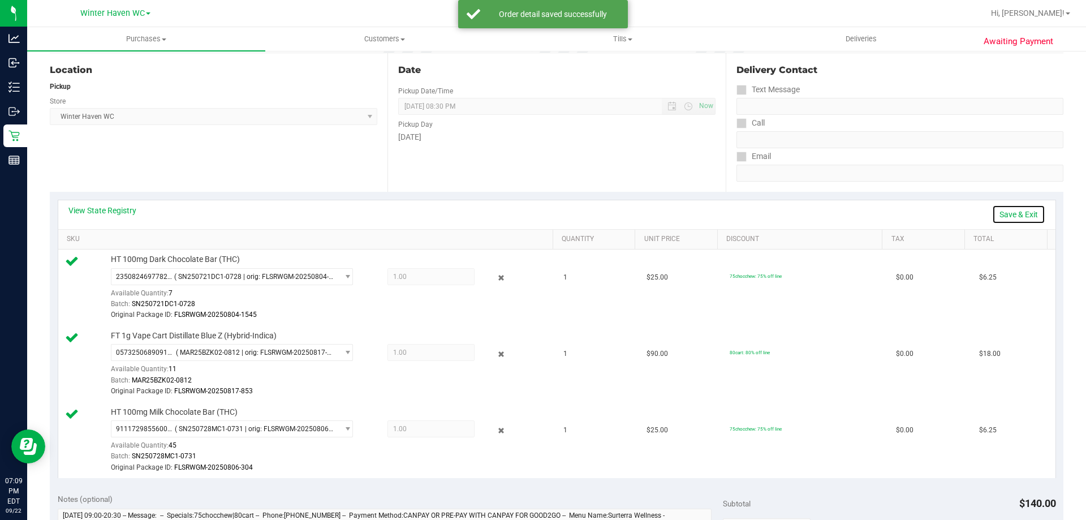
click at [1021, 222] on link "Save & Exit" at bounding box center [1018, 214] width 53 height 19
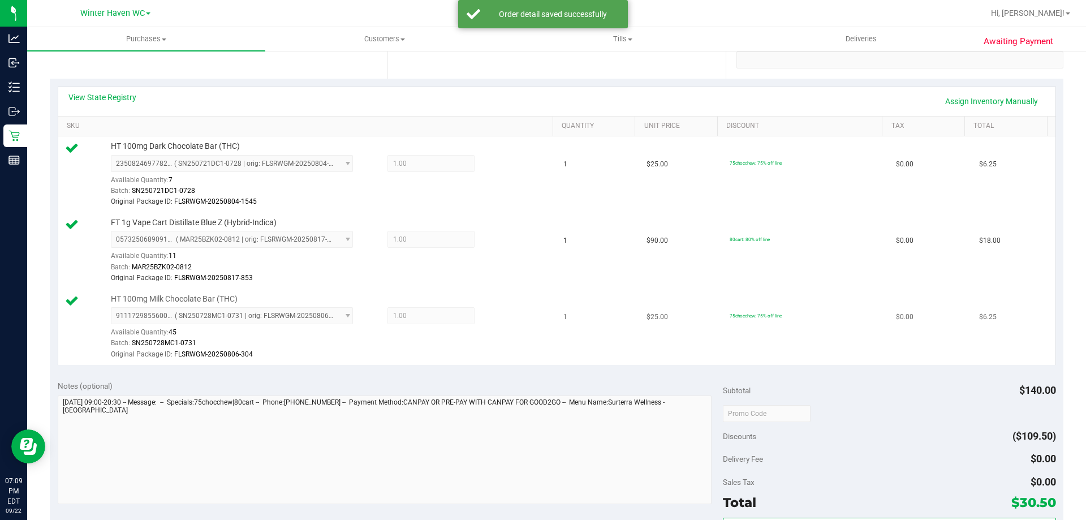
scroll to position [339, 0]
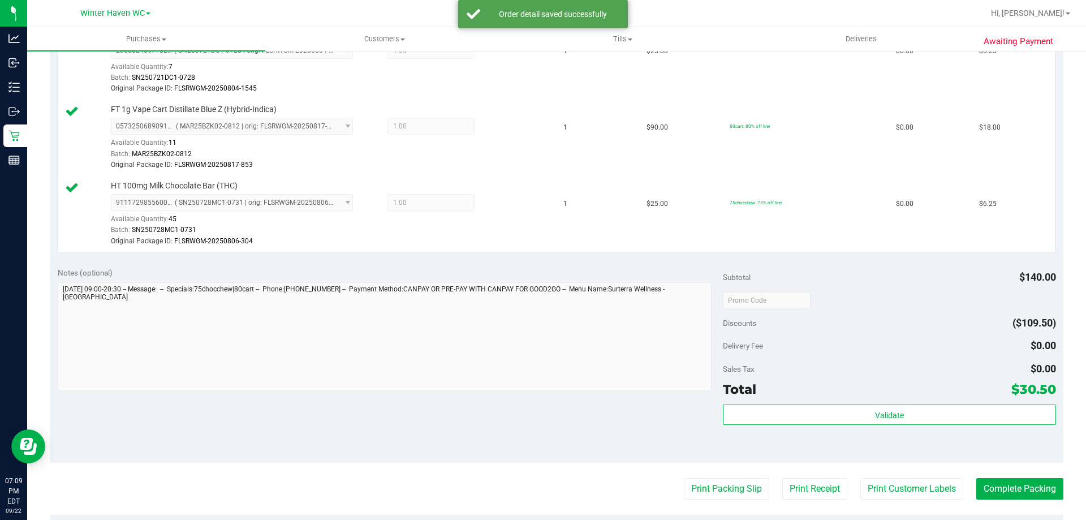
click at [879, 428] on div "Validate" at bounding box center [889, 429] width 333 height 51
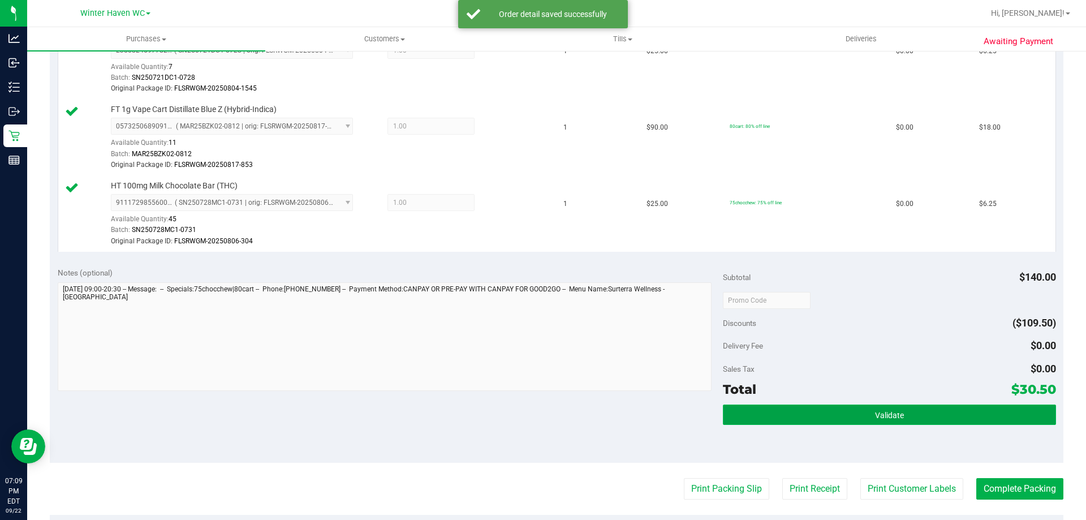
click at [879, 416] on span "Validate" at bounding box center [889, 415] width 29 height 9
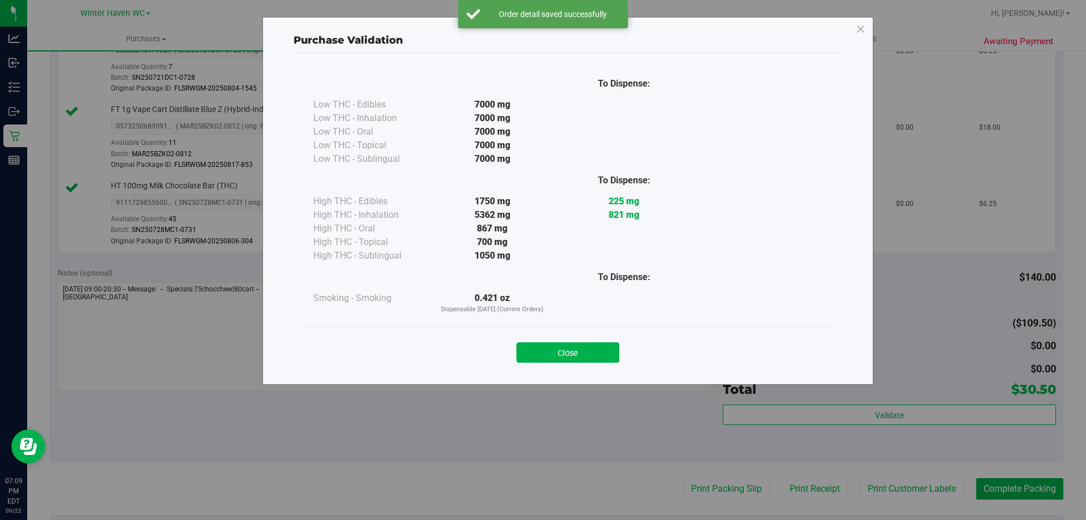
click at [627, 358] on div "Close" at bounding box center [567, 349] width 515 height 28
click at [612, 359] on button "Close" at bounding box center [567, 352] width 103 height 20
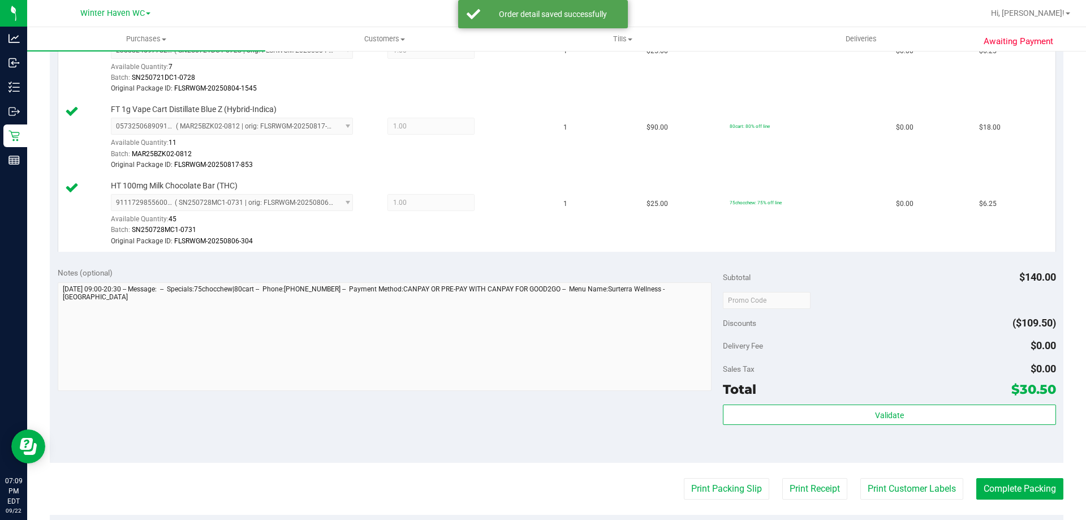
click at [622, 425] on div "Notes (optional) Subtotal $140.00 Discounts ($109.50) Delivery Fee $0.00 Sales …" at bounding box center [556, 361] width 1013 height 204
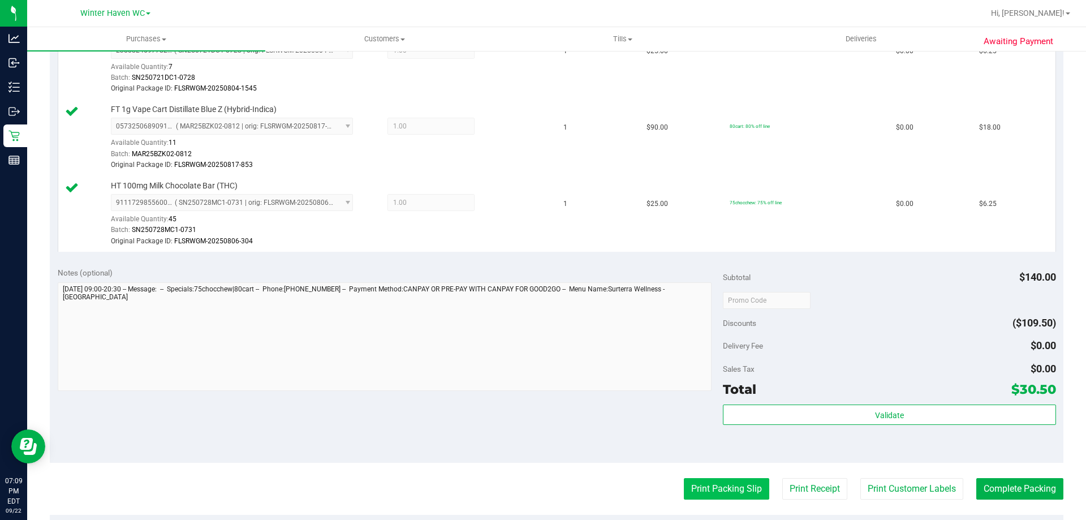
click at [684, 486] on button "Print Packing Slip" at bounding box center [726, 488] width 85 height 21
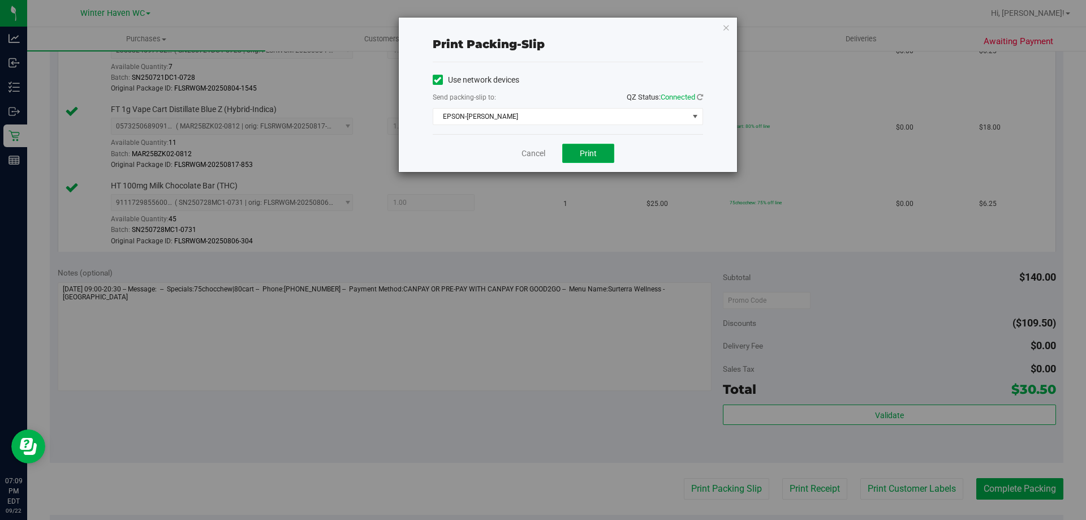
click at [574, 153] on button "Print" at bounding box center [588, 153] width 52 height 19
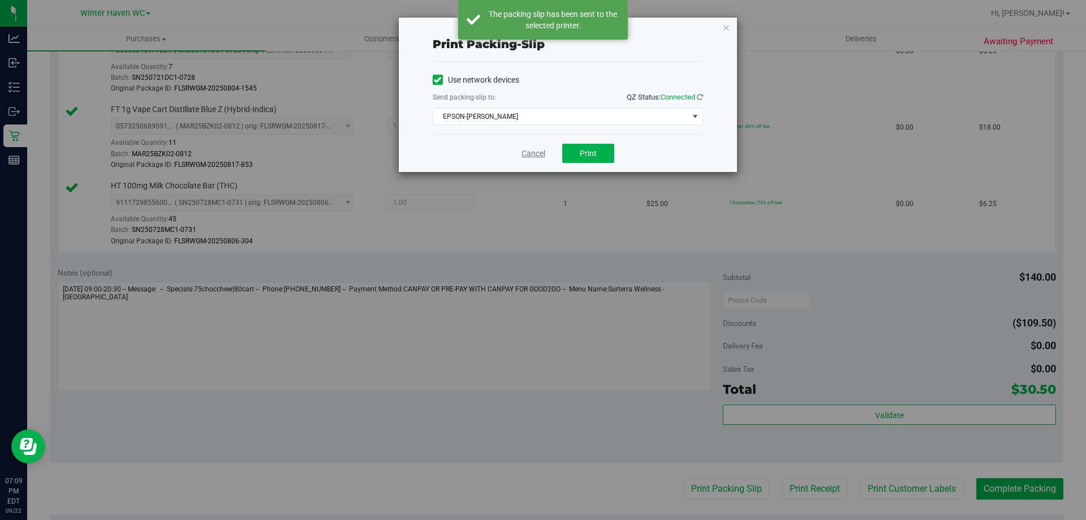
click at [535, 148] on link "Cancel" at bounding box center [533, 154] width 24 height 12
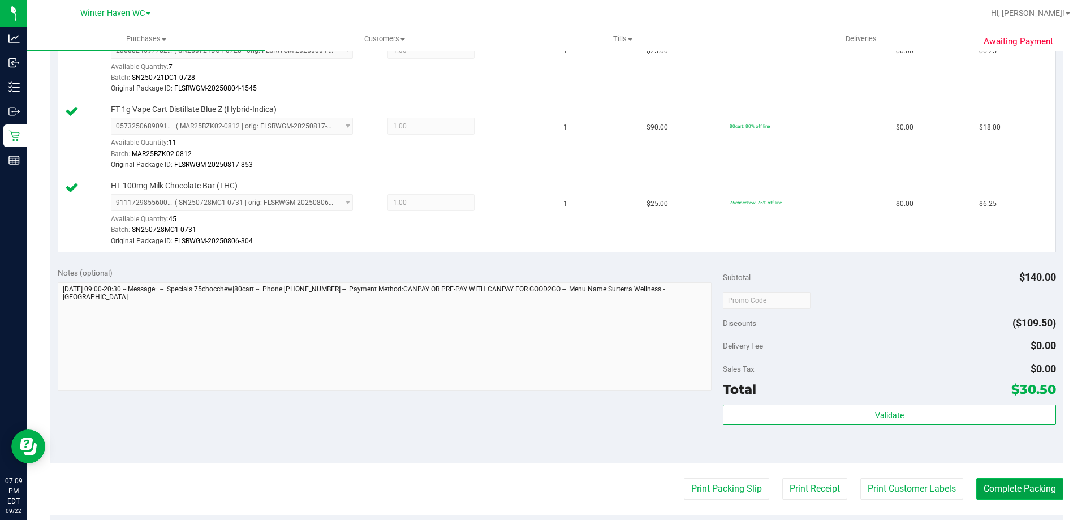
click at [987, 484] on button "Complete Packing" at bounding box center [1019, 488] width 87 height 21
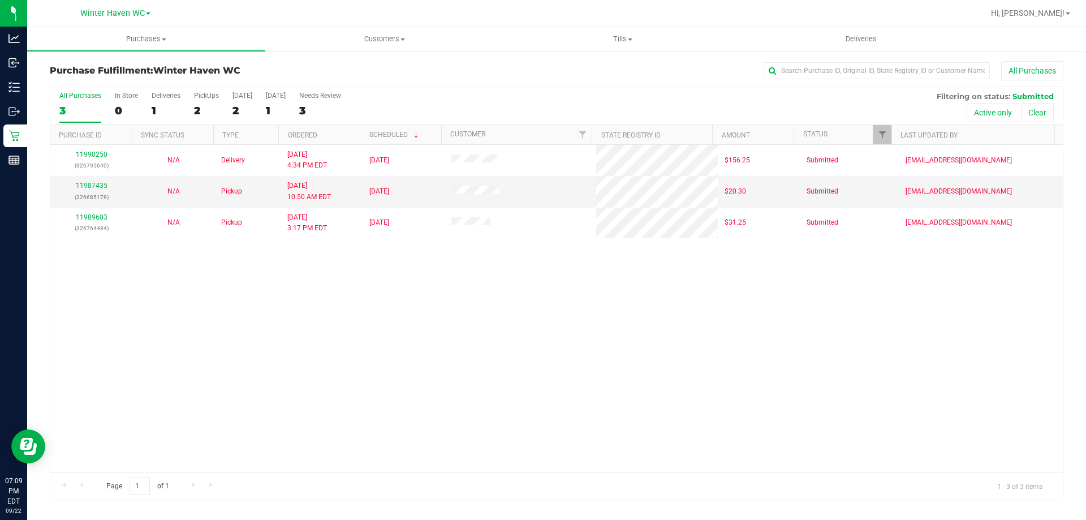
click at [564, 368] on div "11990250 (326795640) N/A Delivery 9/22/2025 4:34 PM EDT 9/23/2025 $156.25 Submi…" at bounding box center [556, 308] width 1012 height 327
click at [273, 370] on div "11990250 (326795640) N/A Delivery 9/22/2025 4:34 PM EDT 9/23/2025 $156.25 Submi…" at bounding box center [556, 308] width 1012 height 327
click at [386, 369] on div "11990250 (326795640) N/A Delivery 9/22/2025 4:34 PM EDT 9/23/2025 $156.25 Submi…" at bounding box center [556, 308] width 1012 height 327
click at [804, 73] on input "text" at bounding box center [876, 70] width 226 height 17
type input "fuller"
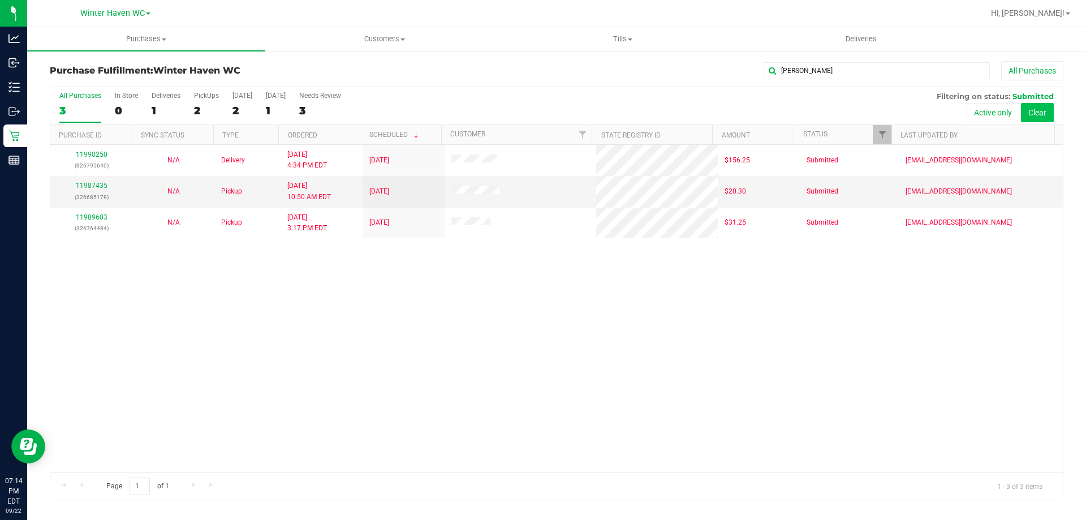
click at [1042, 115] on div "All Purchases 3 In Store 0 Deliveries 1 PickUps 2 Today 2 Tomorrow 1 Needs Revi…" at bounding box center [556, 293] width 1013 height 413
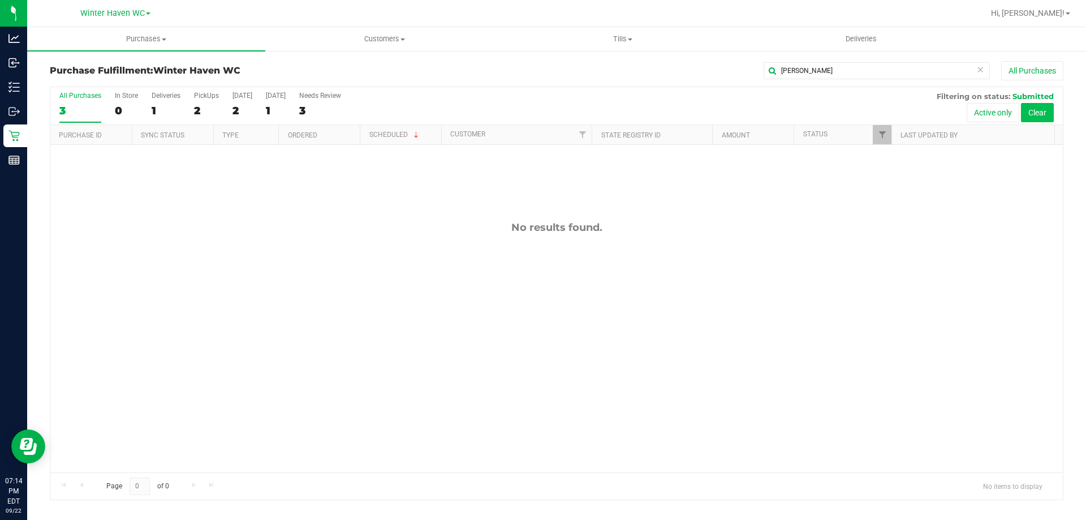
click at [1038, 114] on button "Clear" at bounding box center [1037, 112] width 33 height 19
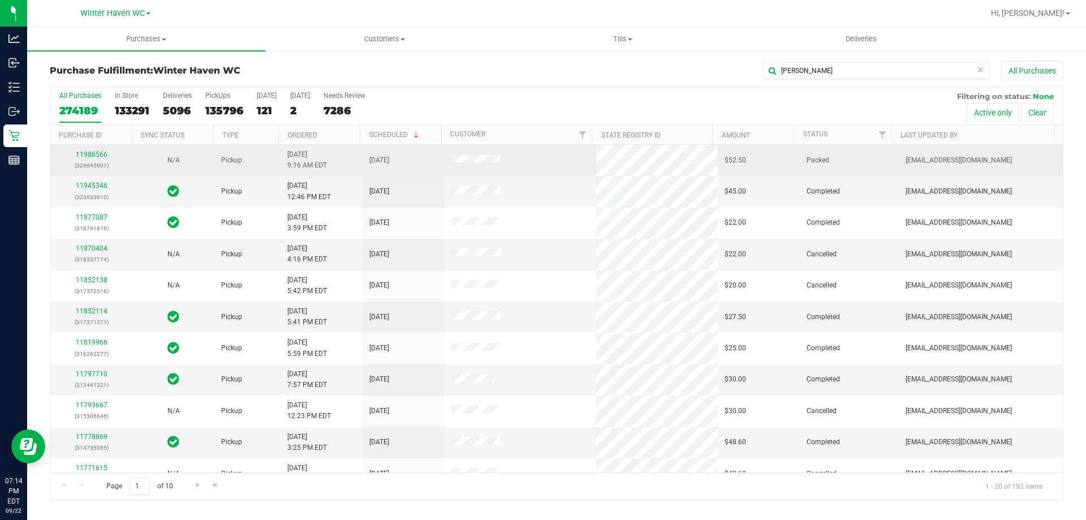
click at [74, 153] on div "11986566 (326645901)" at bounding box center [91, 159] width 68 height 21
click at [77, 153] on link "11986566" at bounding box center [92, 154] width 32 height 8
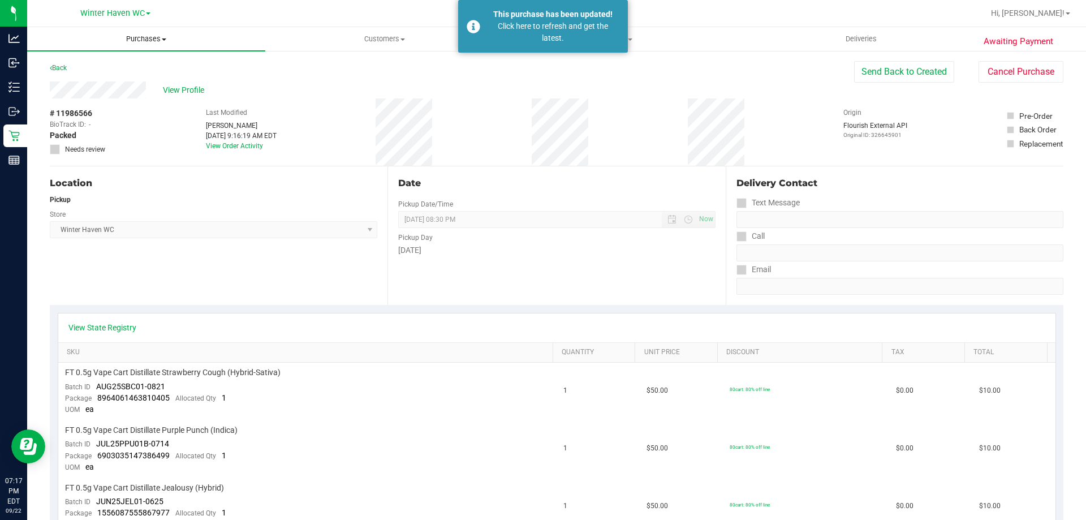
click at [126, 40] on span "Purchases" at bounding box center [146, 39] width 238 height 10
drag, startPoint x: 136, startPoint y: 188, endPoint x: 135, endPoint y: 162, distance: 26.6
click at [136, 188] on div "Location" at bounding box center [213, 183] width 327 height 14
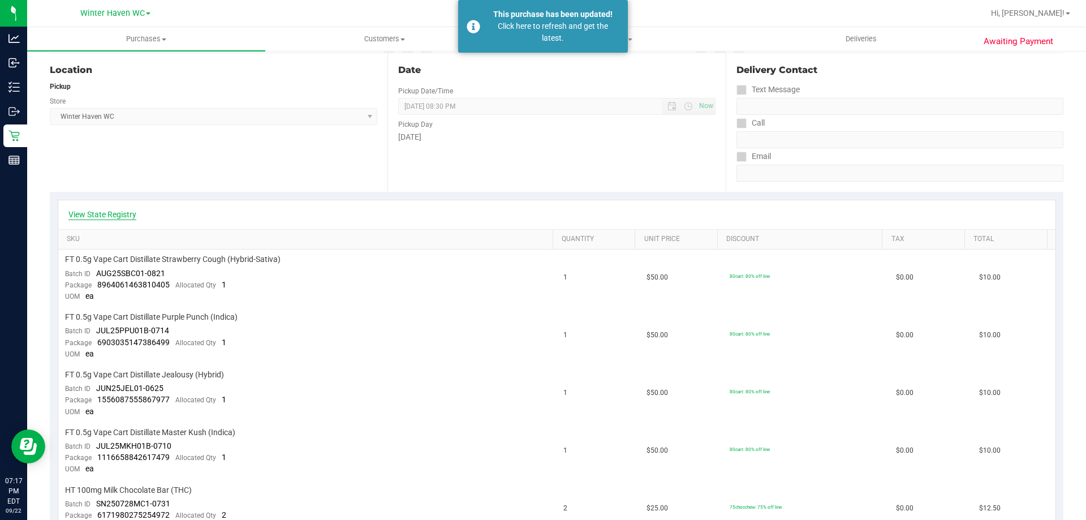
click at [122, 211] on link "View State Registry" at bounding box center [102, 214] width 68 height 11
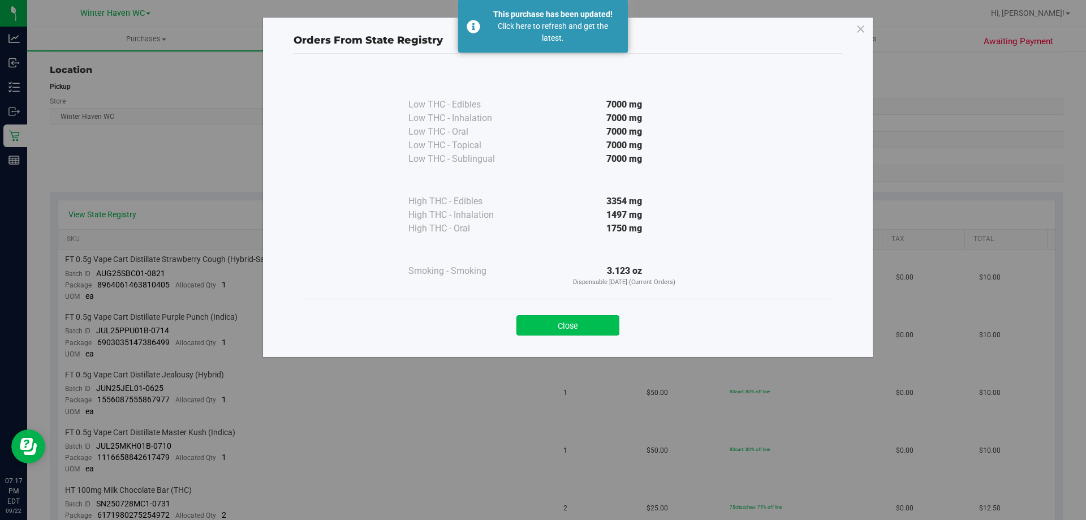
click at [581, 321] on button "Close" at bounding box center [567, 325] width 103 height 20
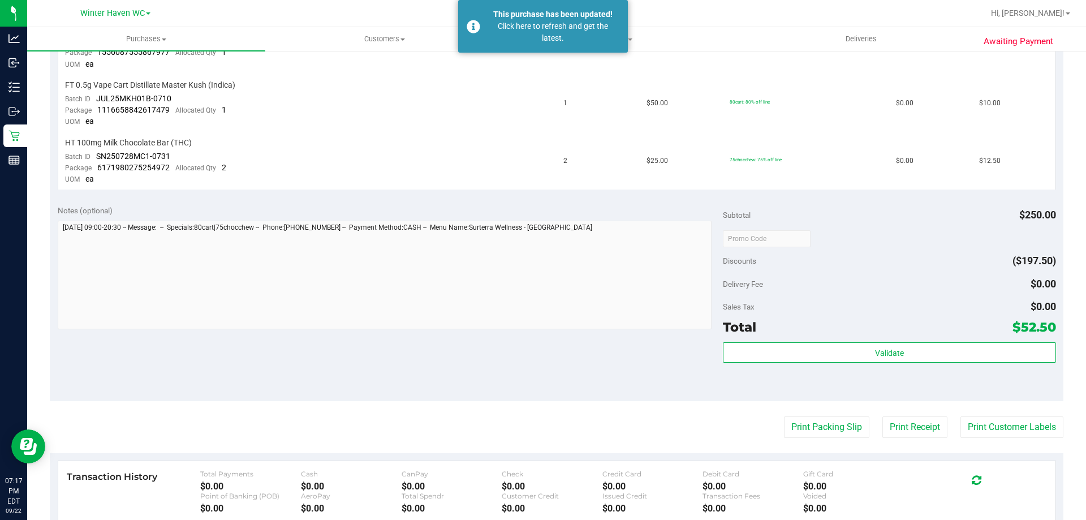
scroll to position [452, 0]
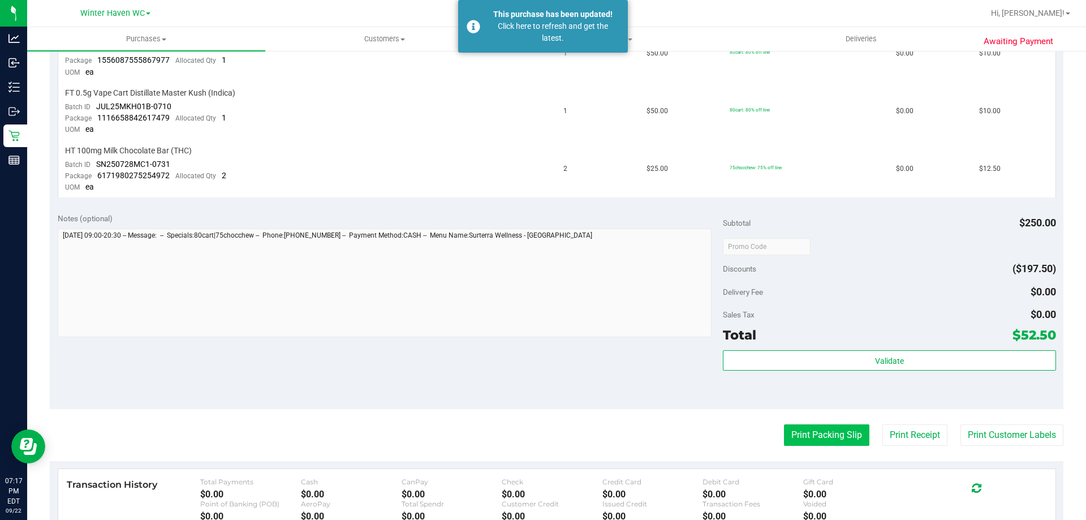
click at [784, 432] on button "Print Packing Slip" at bounding box center [826, 434] width 85 height 21
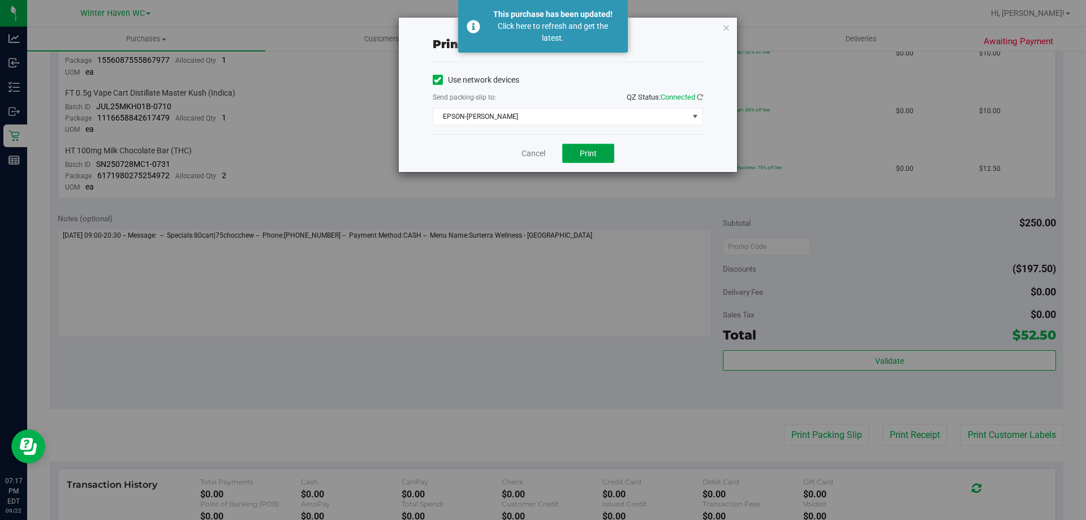
click at [579, 159] on button "Print" at bounding box center [588, 153] width 52 height 19
click at [541, 155] on link "Cancel" at bounding box center [533, 154] width 24 height 12
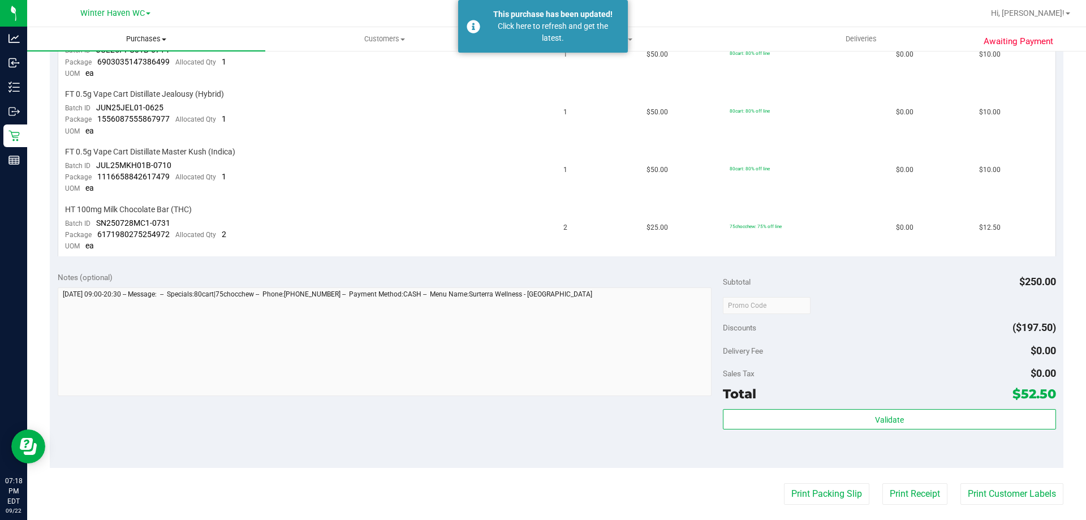
scroll to position [283, 0]
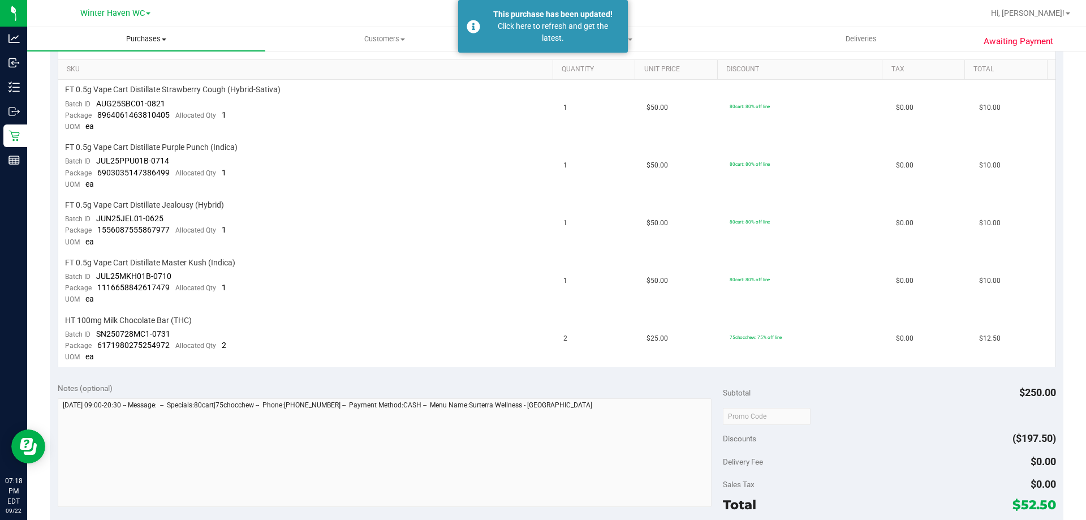
drag, startPoint x: 147, startPoint y: 28, endPoint x: 137, endPoint y: 50, distance: 23.5
click at [146, 29] on uib-tab-heading "Purchases Summary of purchases Fulfillment All purchases" at bounding box center [146, 39] width 238 height 24
click at [95, 83] on span "Fulfillment" at bounding box center [62, 82] width 70 height 10
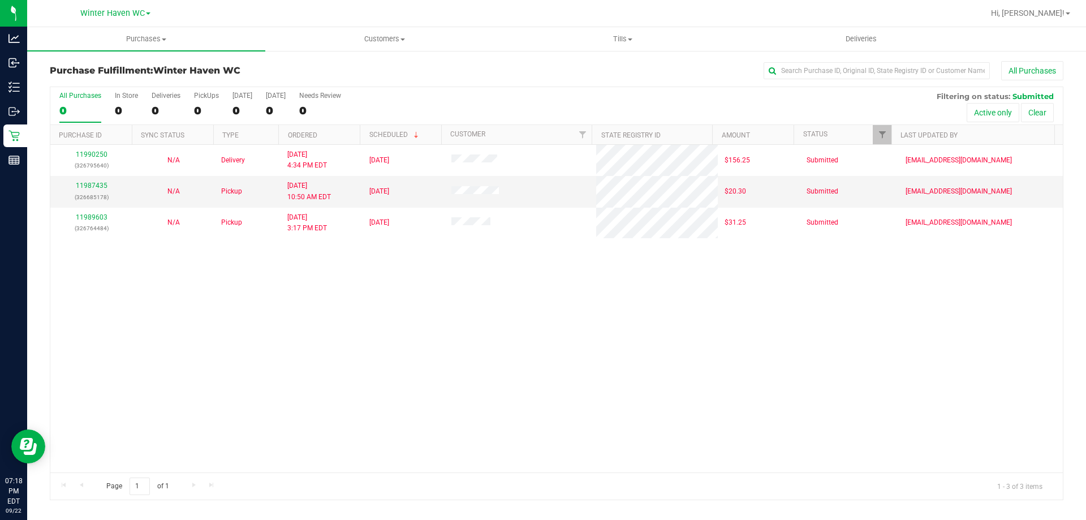
click at [153, 359] on div "11990250 (326795640) N/A Delivery 9/22/2025 4:34 PM EDT 9/23/2025 $156.25 Submi…" at bounding box center [556, 308] width 1012 height 327
click at [188, 376] on div "11990250 (326795640) N/A Delivery 9/22/2025 4:34 PM EDT 9/23/2025 $156.25 Submi…" at bounding box center [556, 308] width 1012 height 327
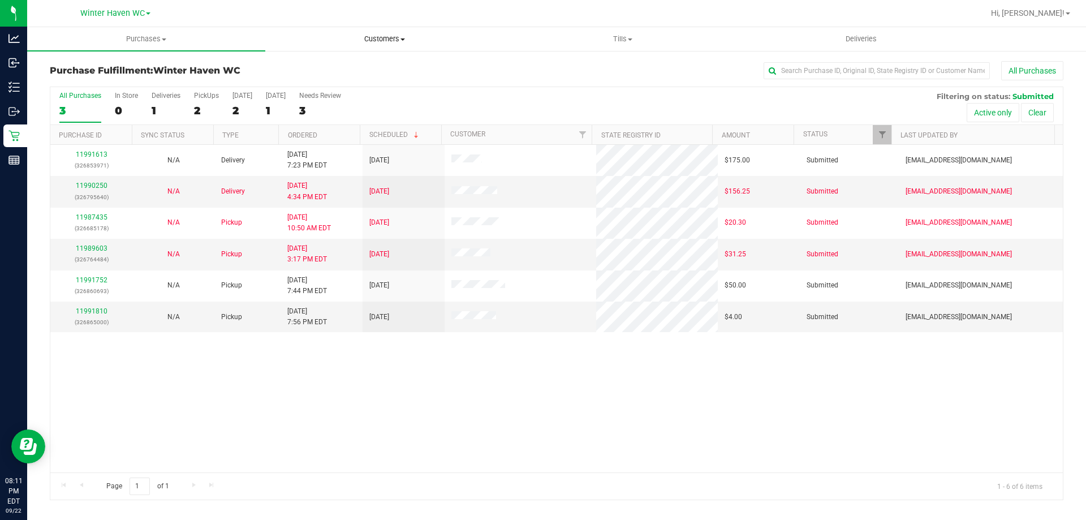
click at [381, 36] on span "Customers" at bounding box center [384, 39] width 237 height 10
click at [313, 82] on span "Add a new customer" at bounding box center [318, 82] width 106 height 10
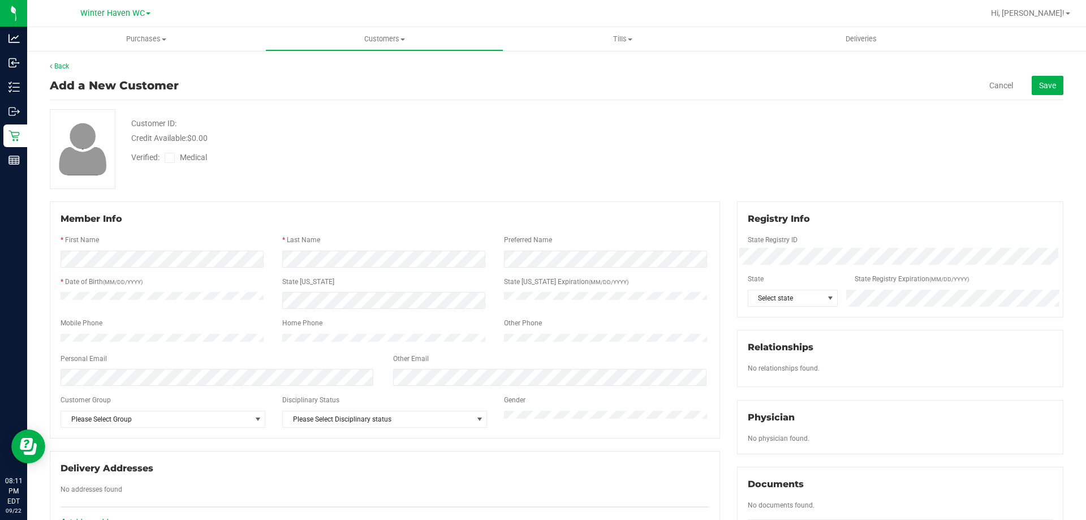
click at [836, 267] on div at bounding box center [900, 269] width 305 height 9
click at [823, 294] on span at bounding box center [830, 298] width 14 height 16
click at [766, 430] on li "FL" at bounding box center [787, 434] width 88 height 19
drag, startPoint x: 282, startPoint y: 122, endPoint x: 224, endPoint y: 153, distance: 65.8
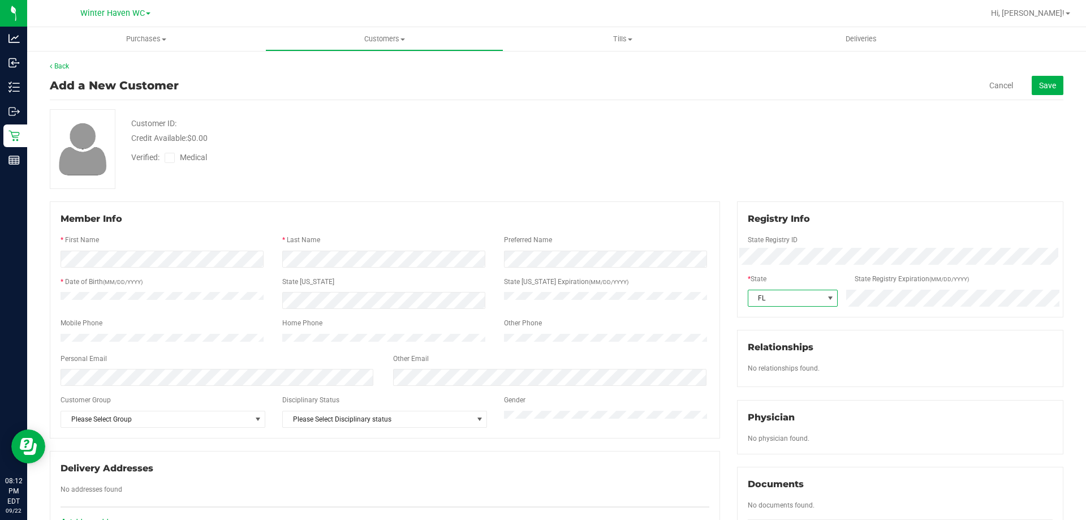
click at [282, 123] on div "Customer ID: Credit Available: $0.00" at bounding box center [380, 131] width 515 height 27
click at [172, 153] on span at bounding box center [170, 158] width 10 height 10
click at [0, 0] on input "Medical" at bounding box center [0, 0] width 0 height 0
drag, startPoint x: 231, startPoint y: 168, endPoint x: 198, endPoint y: 234, distance: 73.6
click at [231, 171] on div "Customer ID: Credit Available: $0.00 Verified: Medical" at bounding box center [556, 149] width 1030 height 80
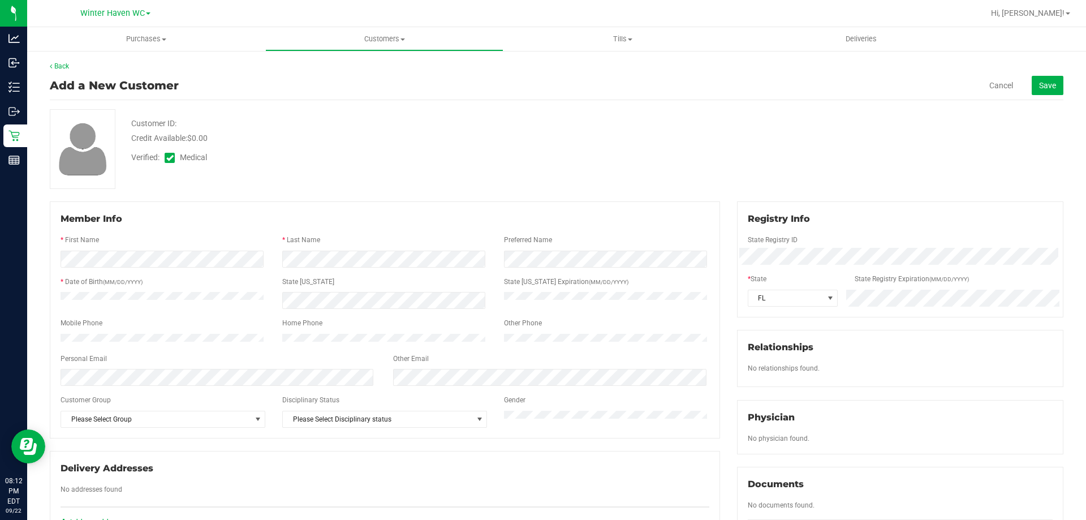
click at [362, 162] on div "Verified: Medical" at bounding box center [380, 156] width 515 height 25
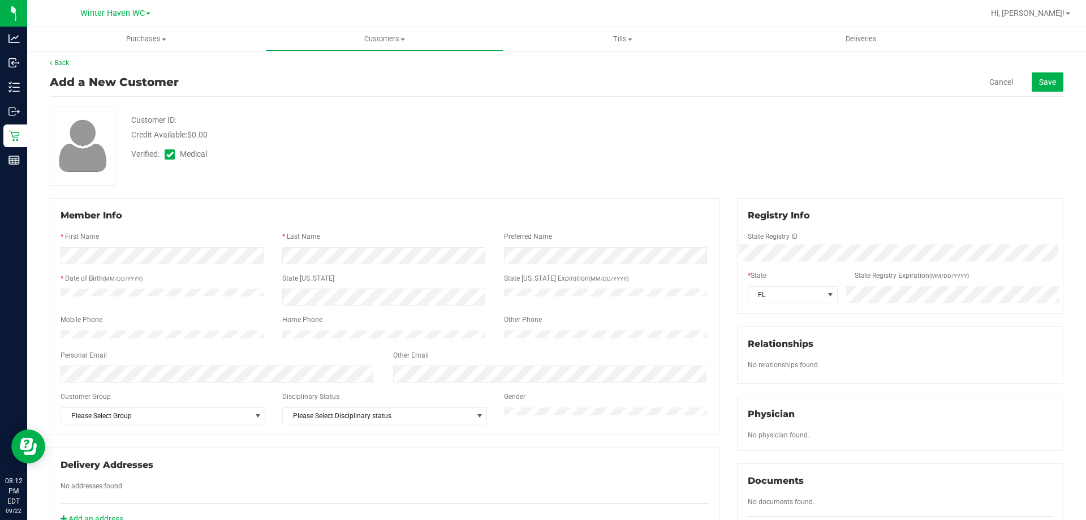
scroll to position [0, 0]
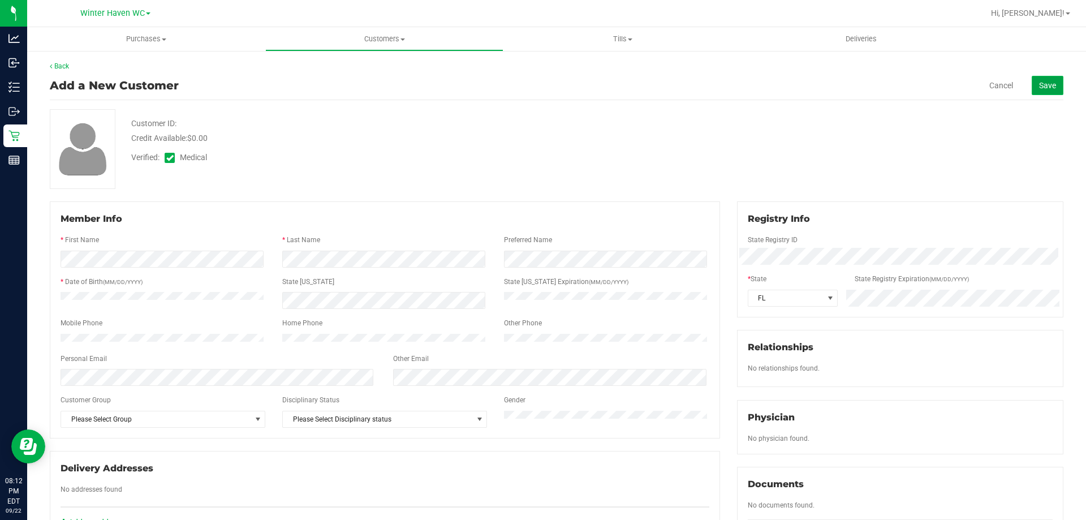
click at [1040, 83] on span "Save" at bounding box center [1047, 85] width 17 height 9
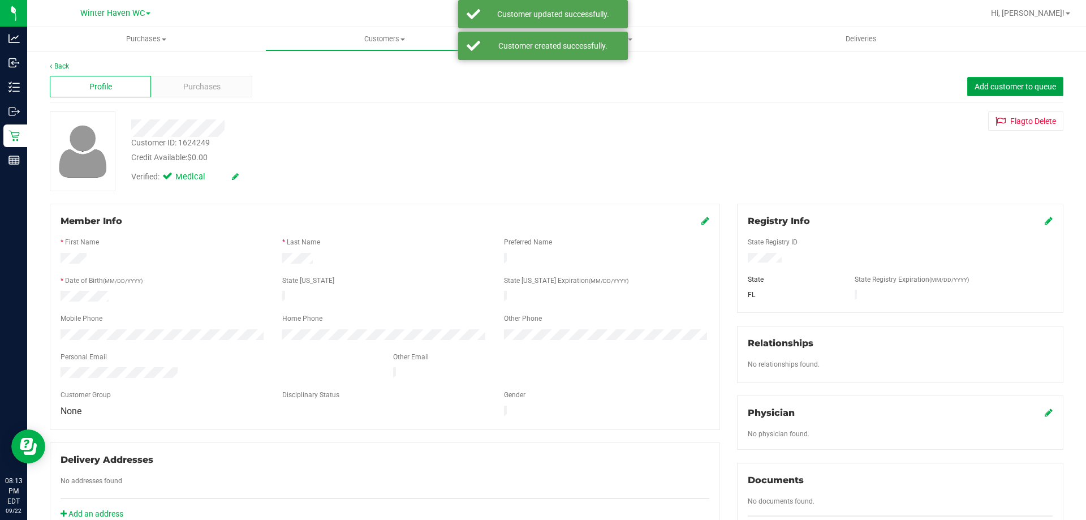
click at [991, 87] on span "Add customer to queue" at bounding box center [1014, 86] width 81 height 9
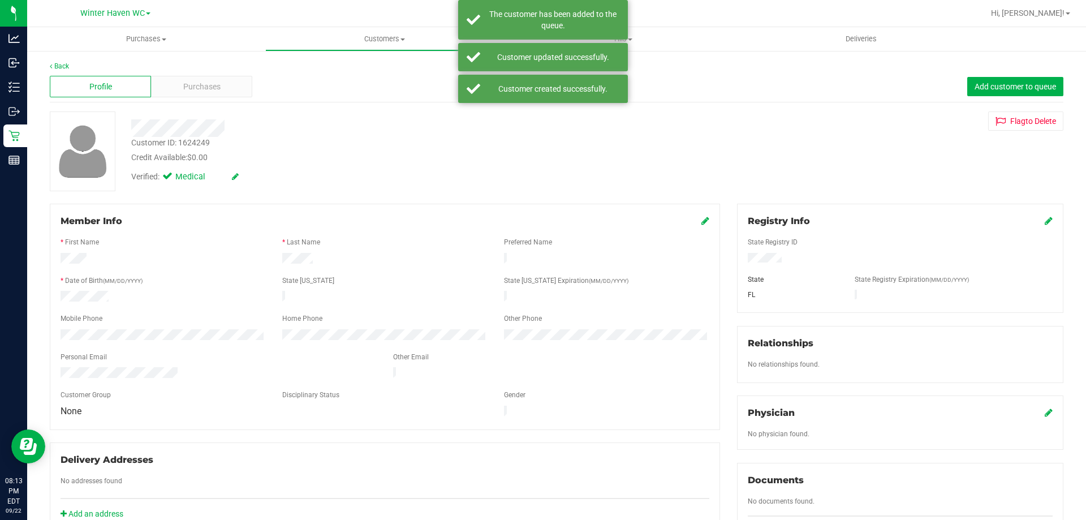
click at [737, 159] on div "Customer ID: 1624249 Credit Available: $0.00 Verified: Medical Flag to Delete" at bounding box center [556, 151] width 1030 height 80
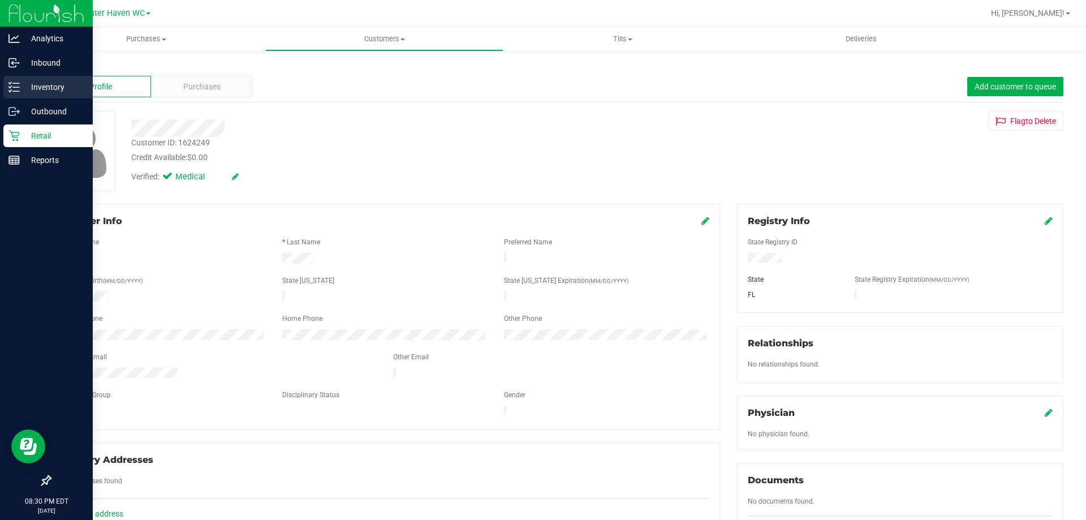
click at [29, 87] on p "Inventory" at bounding box center [54, 87] width 68 height 14
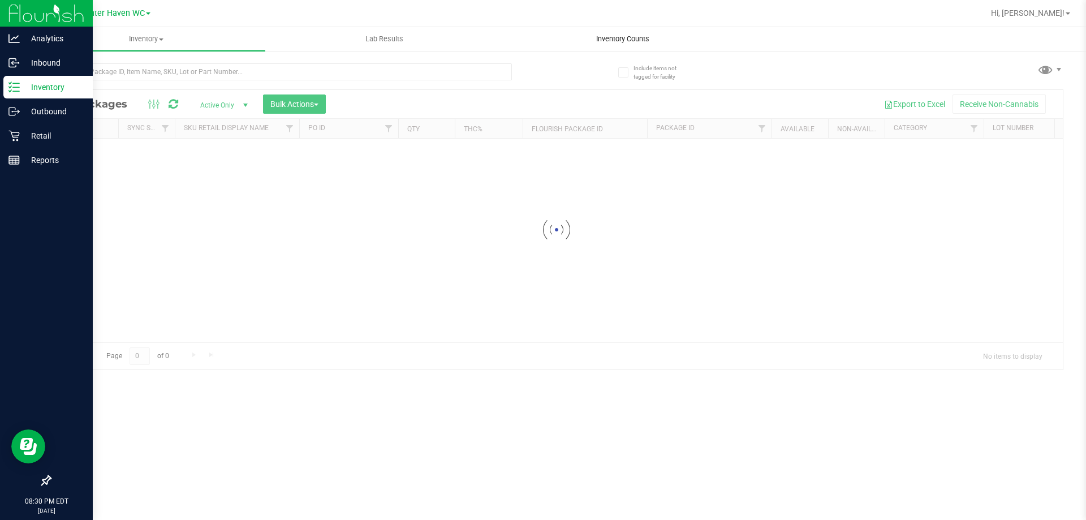
click at [617, 40] on span "Inventory Counts" at bounding box center [623, 39] width 84 height 10
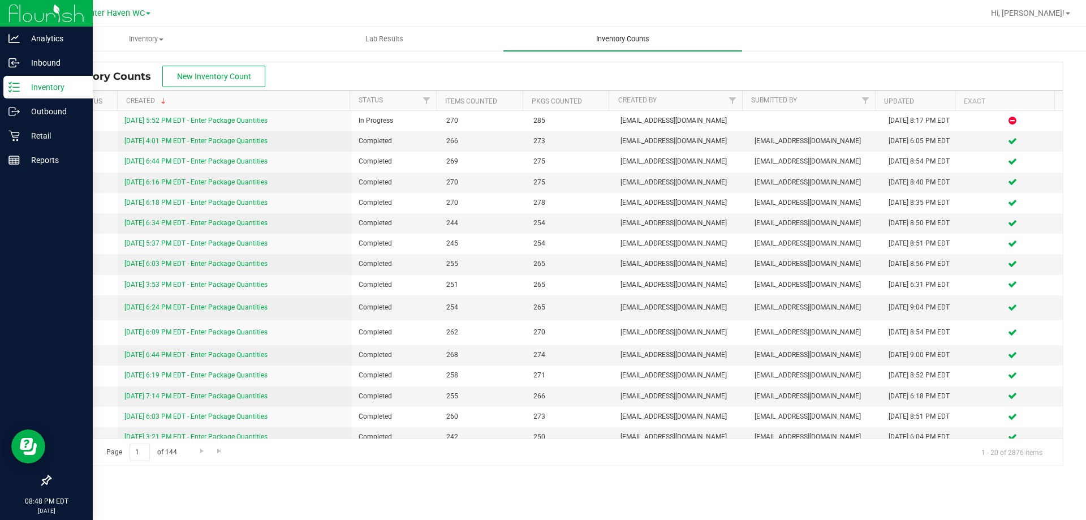
click at [611, 48] on uib-tab-heading "Inventory Counts" at bounding box center [622, 39] width 238 height 24
click at [614, 40] on span "Inventory Counts" at bounding box center [623, 39] width 84 height 10
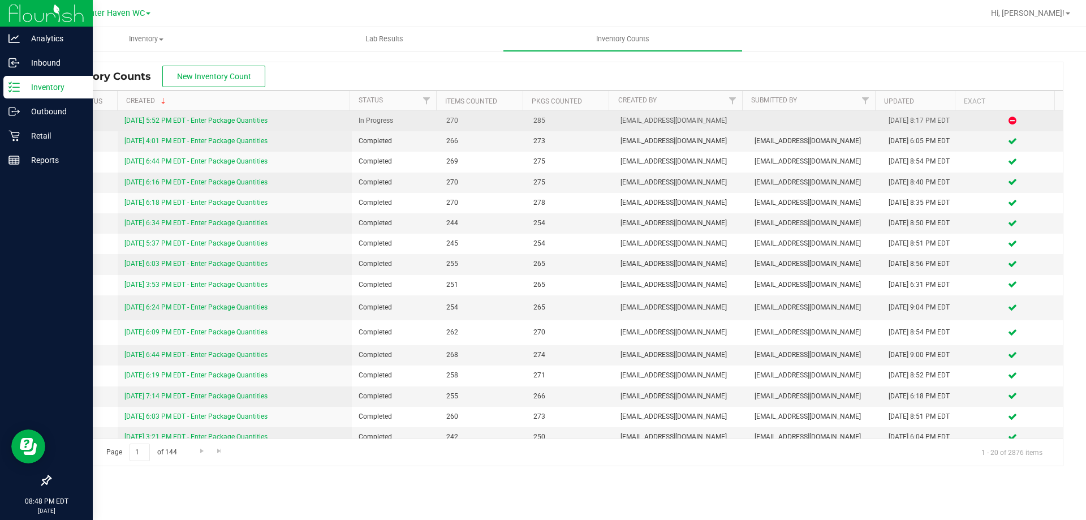
click at [238, 116] on link "9/22/25 5:52 PM EDT - Enter Package Quantities" at bounding box center [195, 120] width 143 height 8
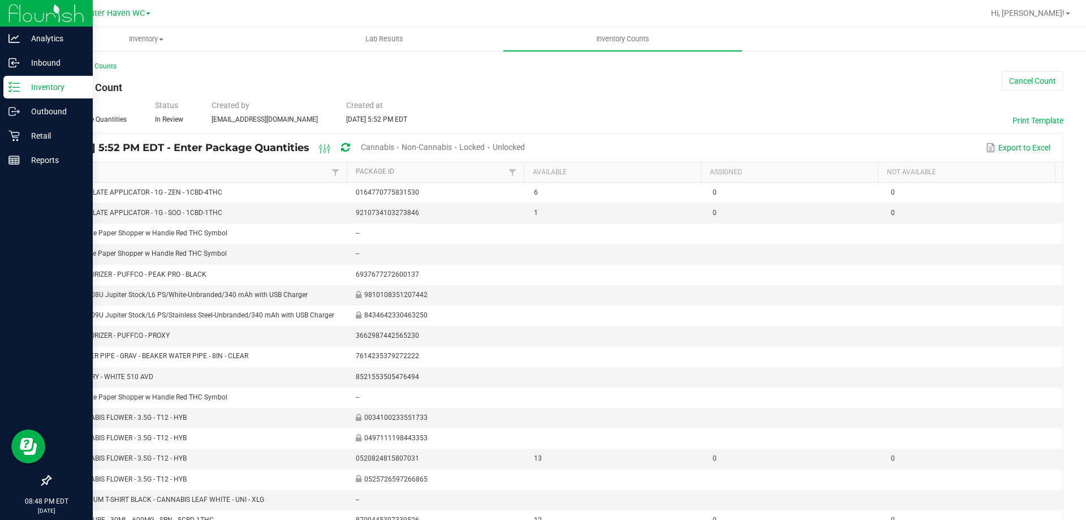
click at [731, 87] on div "< All Inventory Counts Inventory Count Cancel Count Type Enter Package Quantiti…" at bounding box center [556, 341] width 1013 height 560
click at [7, 85] on div "Inventory" at bounding box center [47, 87] width 89 height 23
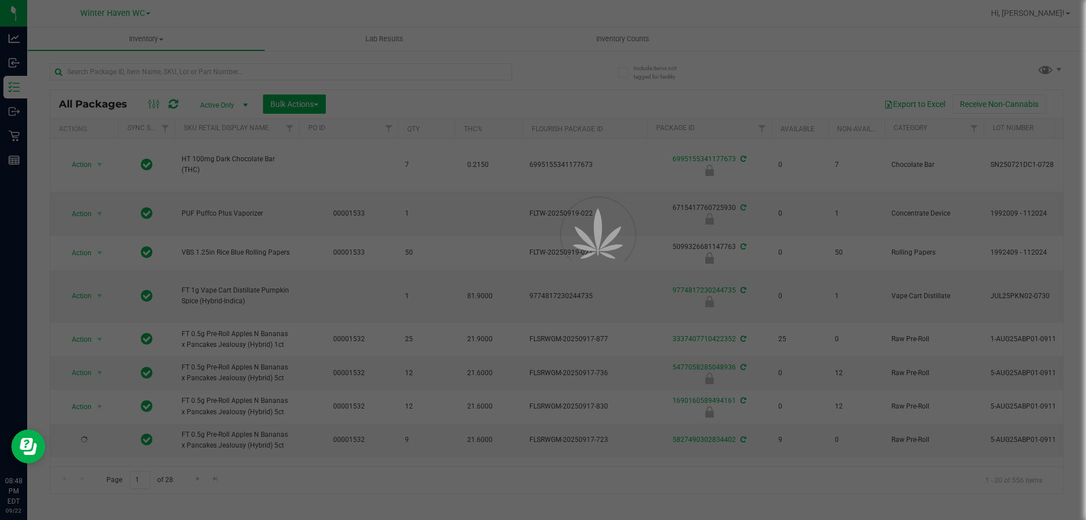
click at [653, 29] on div at bounding box center [543, 260] width 1086 height 520
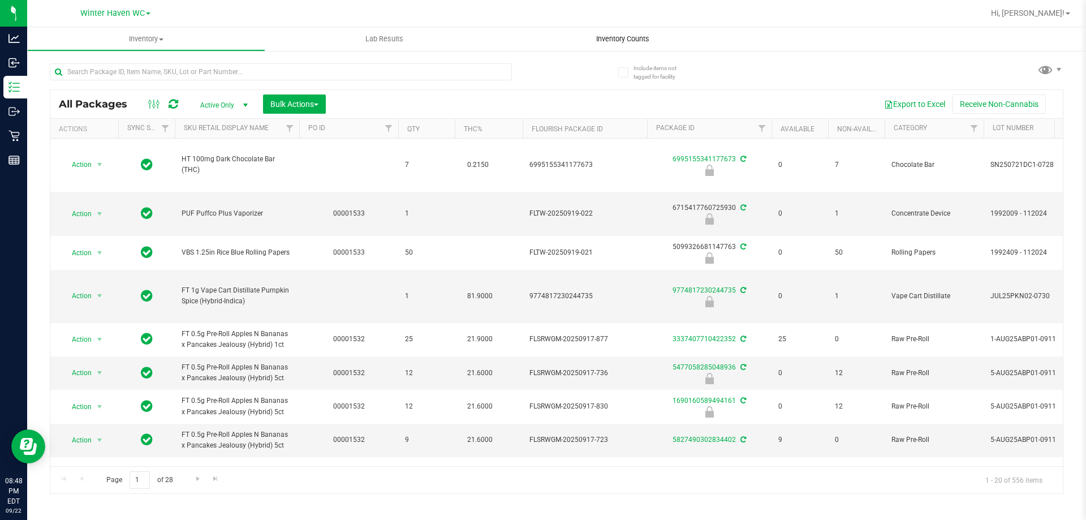
click at [645, 35] on span "Inventory Counts" at bounding box center [623, 39] width 84 height 10
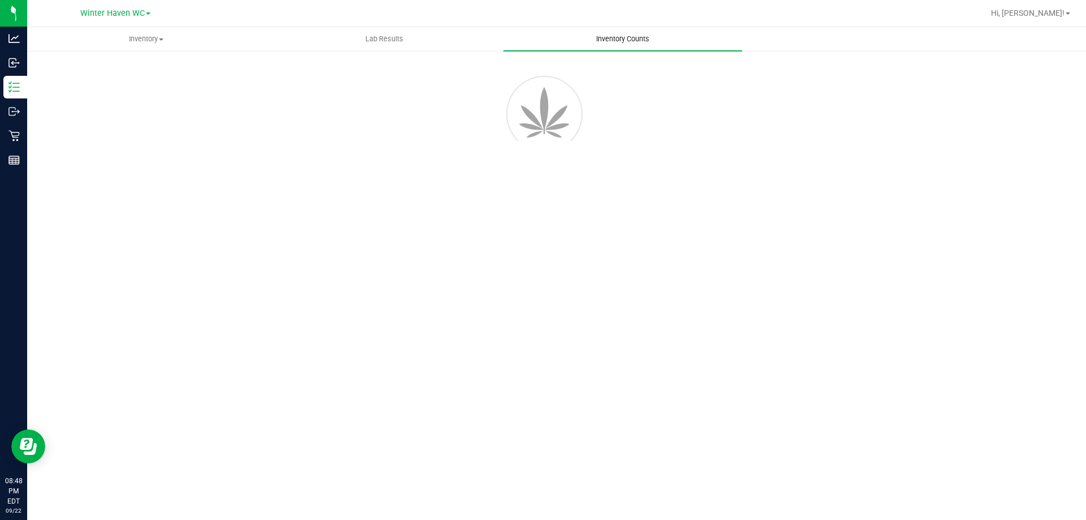
click at [645, 35] on span "Inventory Counts" at bounding box center [623, 39] width 84 height 10
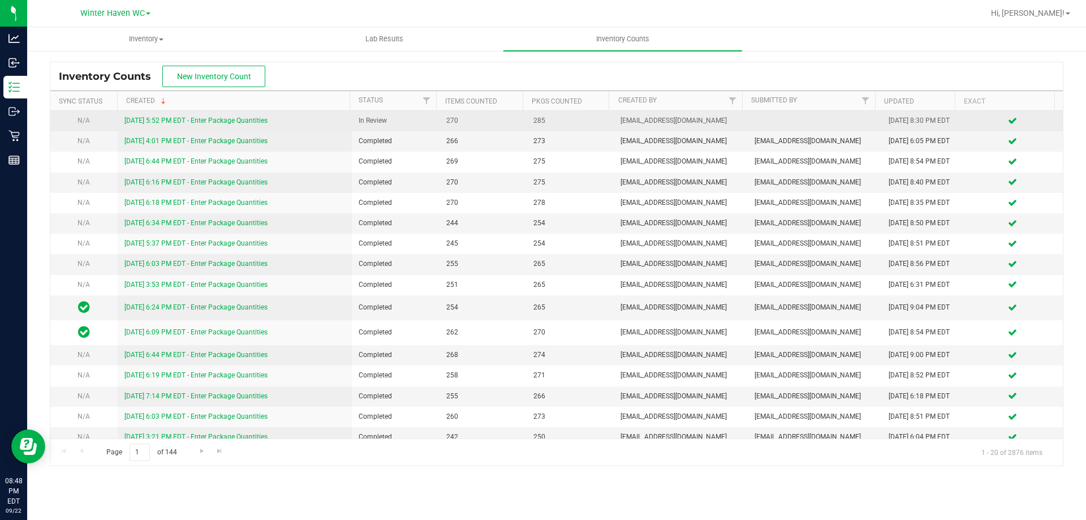
click at [219, 125] on div "9/22/25 5:52 PM EDT - Enter Package Quantities" at bounding box center [234, 120] width 221 height 11
click at [219, 116] on div "9/22/25 5:52 PM EDT - Enter Package Quantities" at bounding box center [234, 120] width 221 height 11
click at [221, 116] on div "9/22/25 5:52 PM EDT - Enter Package Quantities" at bounding box center [234, 120] width 221 height 11
click at [221, 116] on link "9/22/25 5:52 PM EDT - Enter Package Quantities" at bounding box center [195, 120] width 143 height 8
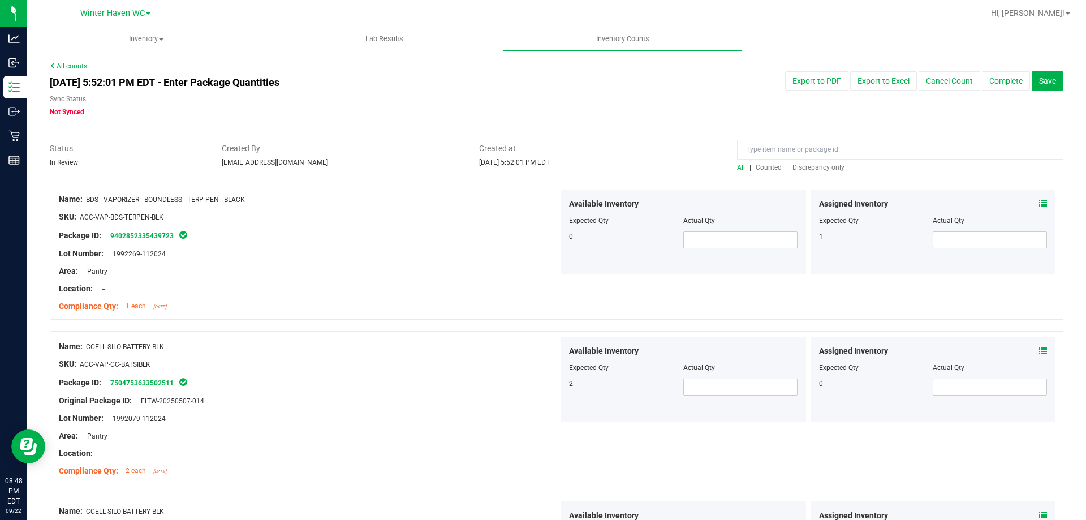
click at [792, 166] on span "Discrepancy only" at bounding box center [818, 167] width 52 height 8
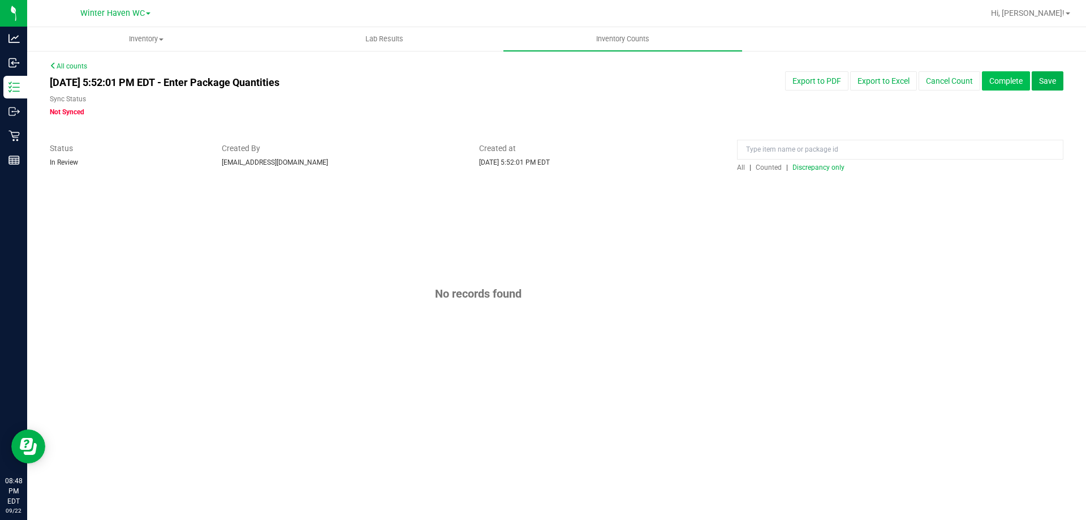
click at [990, 86] on button "Complete" at bounding box center [1006, 80] width 48 height 19
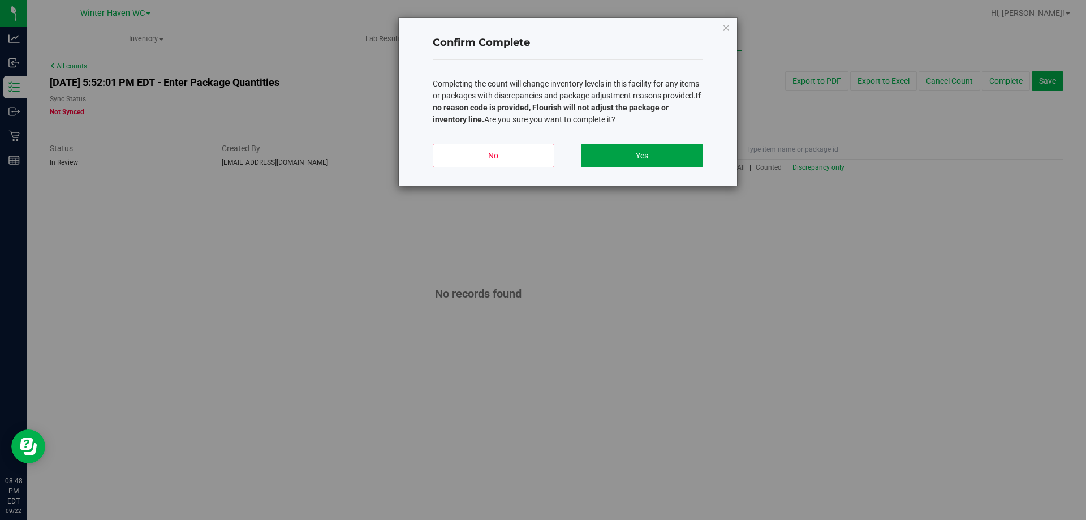
click at [678, 158] on button "Yes" at bounding box center [642, 156] width 122 height 24
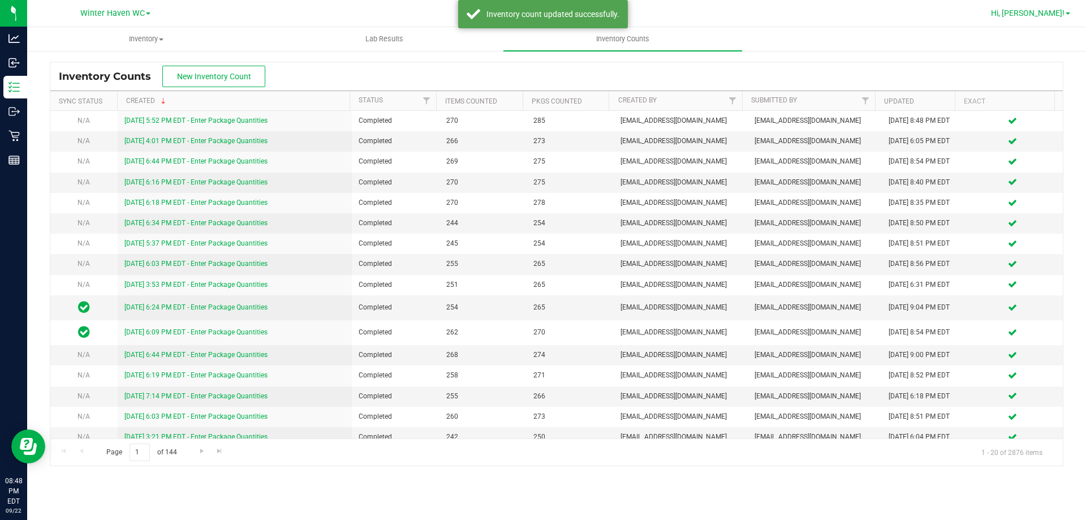
click at [1042, 7] on link "Hi, [PERSON_NAME]!" at bounding box center [1030, 13] width 88 height 12
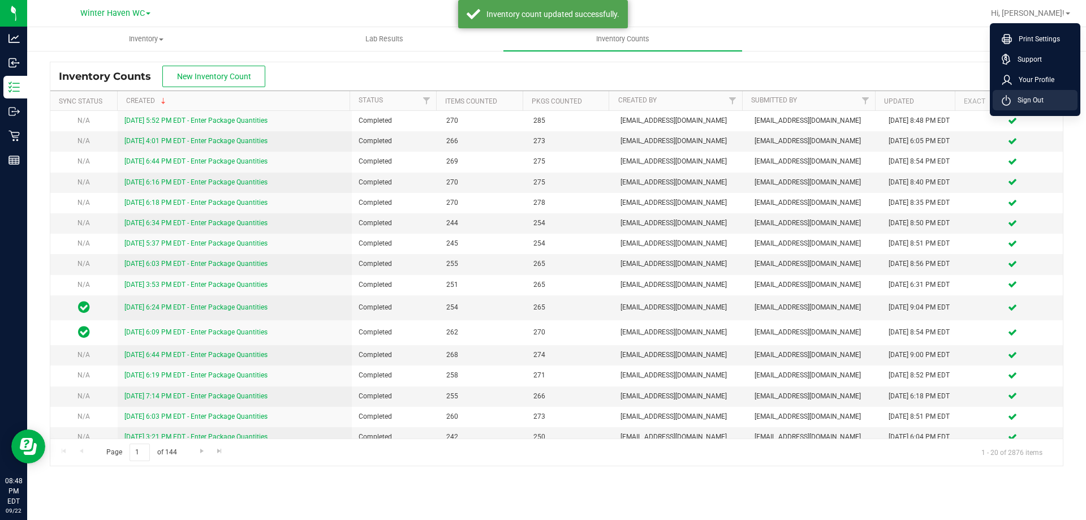
click at [1039, 98] on span "Sign Out" at bounding box center [1027, 99] width 33 height 11
